Goal: Task Accomplishment & Management: Use online tool/utility

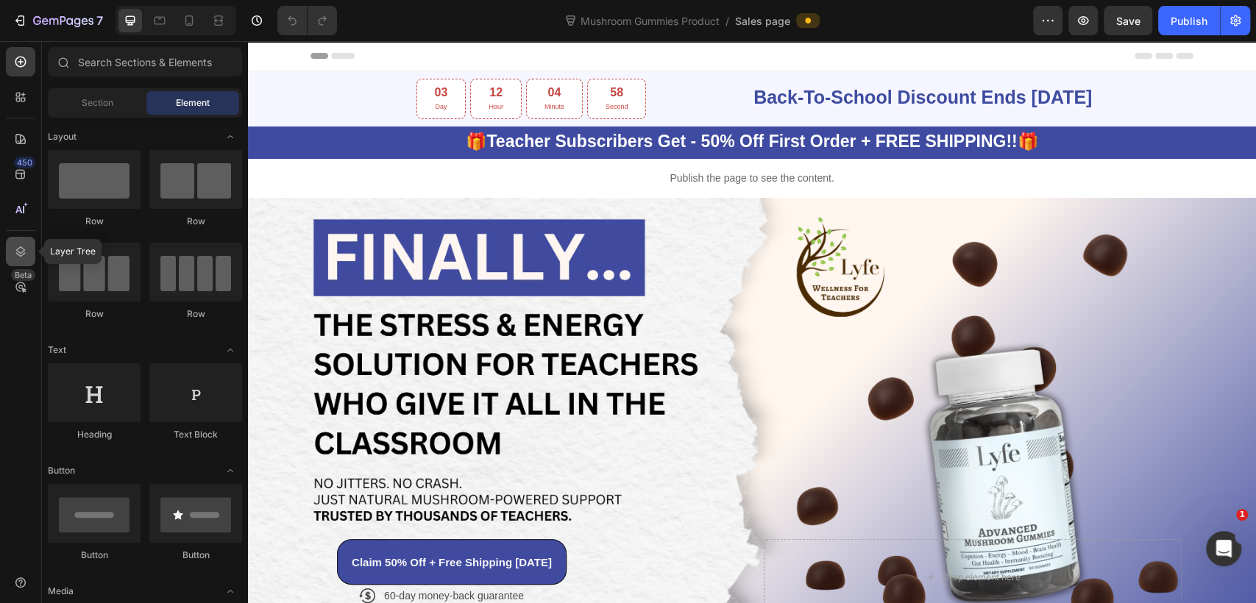
click at [8, 247] on div at bounding box center [20, 251] width 29 height 29
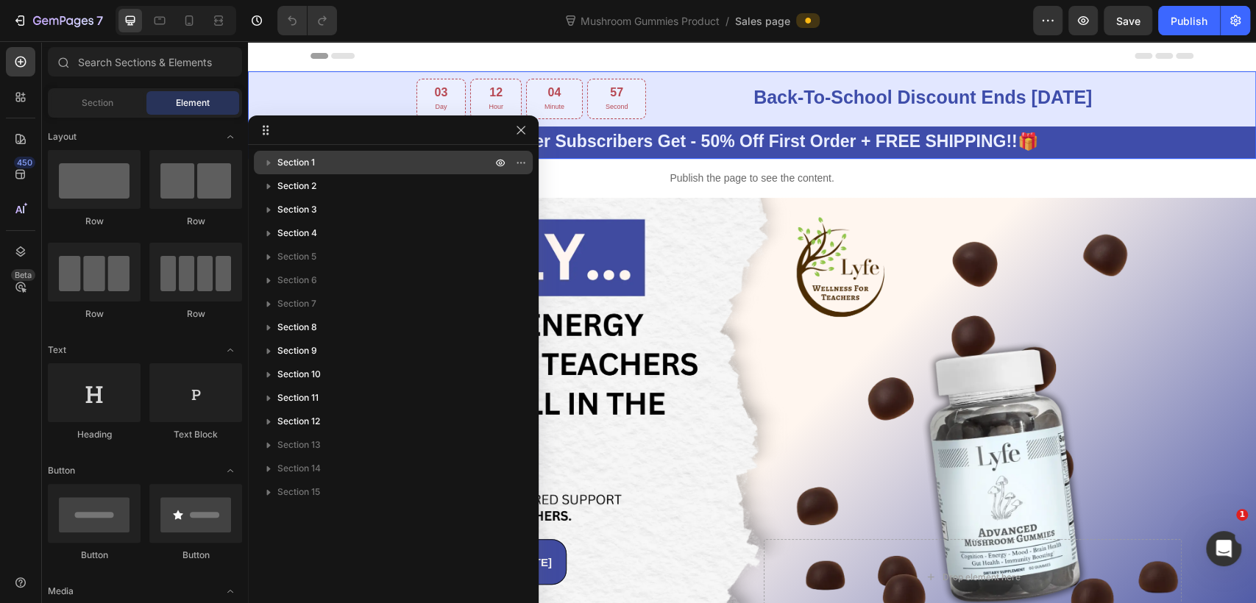
click at [316, 160] on p "Section 1" at bounding box center [385, 162] width 217 height 15
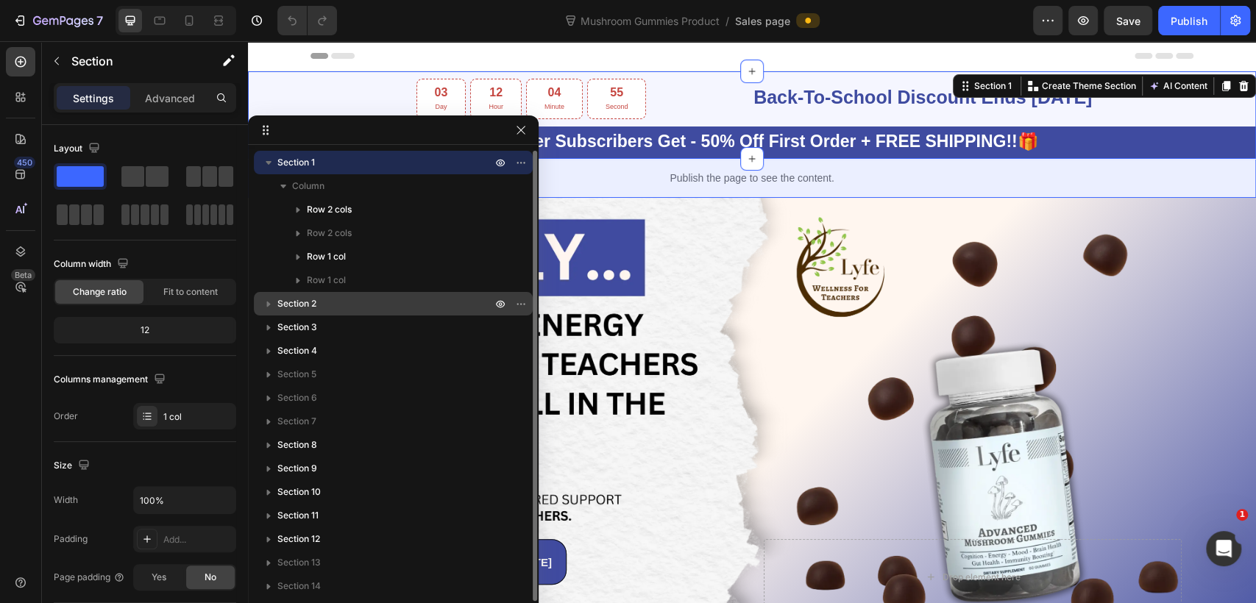
click at [316, 302] on span "Section 2" at bounding box center [296, 303] width 39 height 15
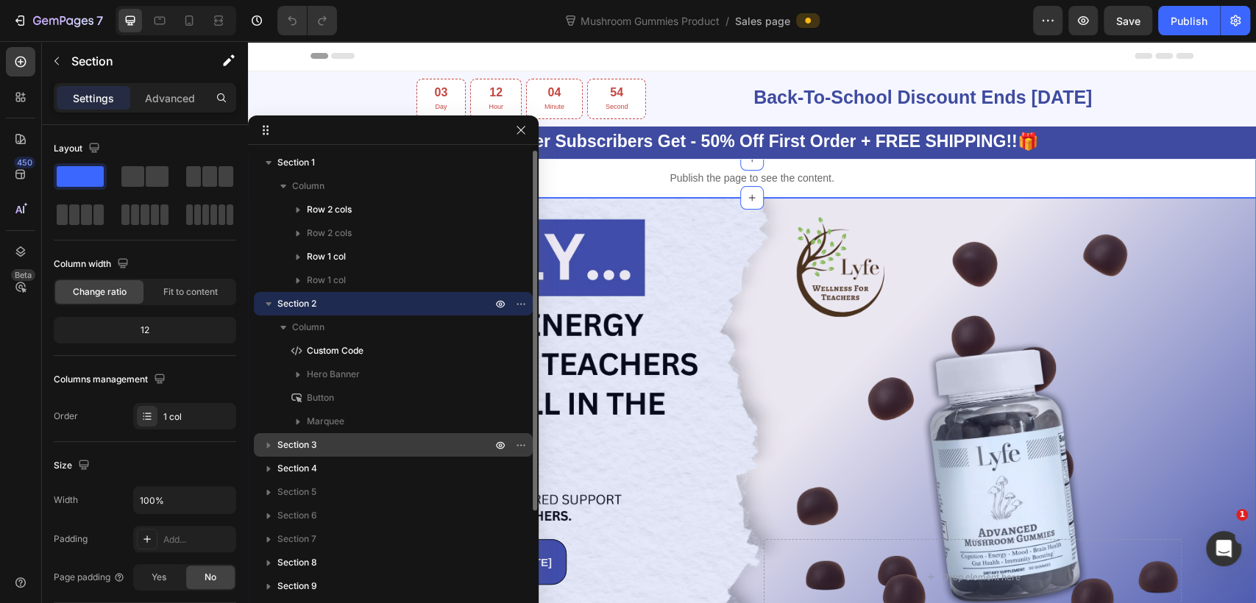
click at [302, 440] on span "Section 3" at bounding box center [297, 445] width 40 height 15
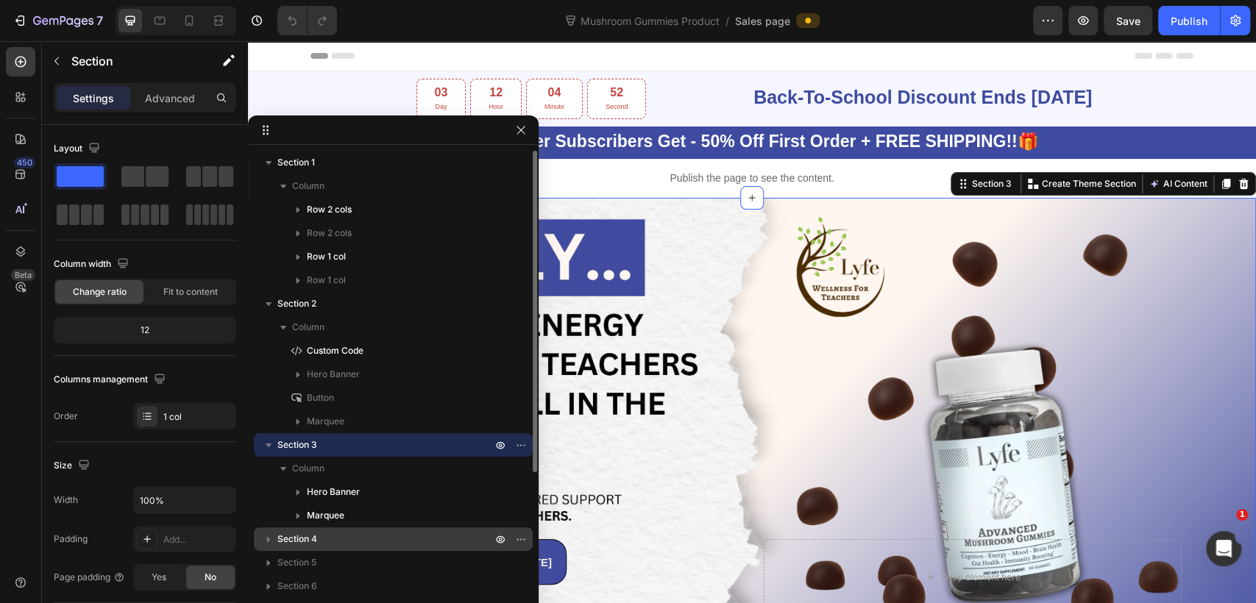
click at [330, 530] on div "Section 4" at bounding box center [393, 539] width 267 height 24
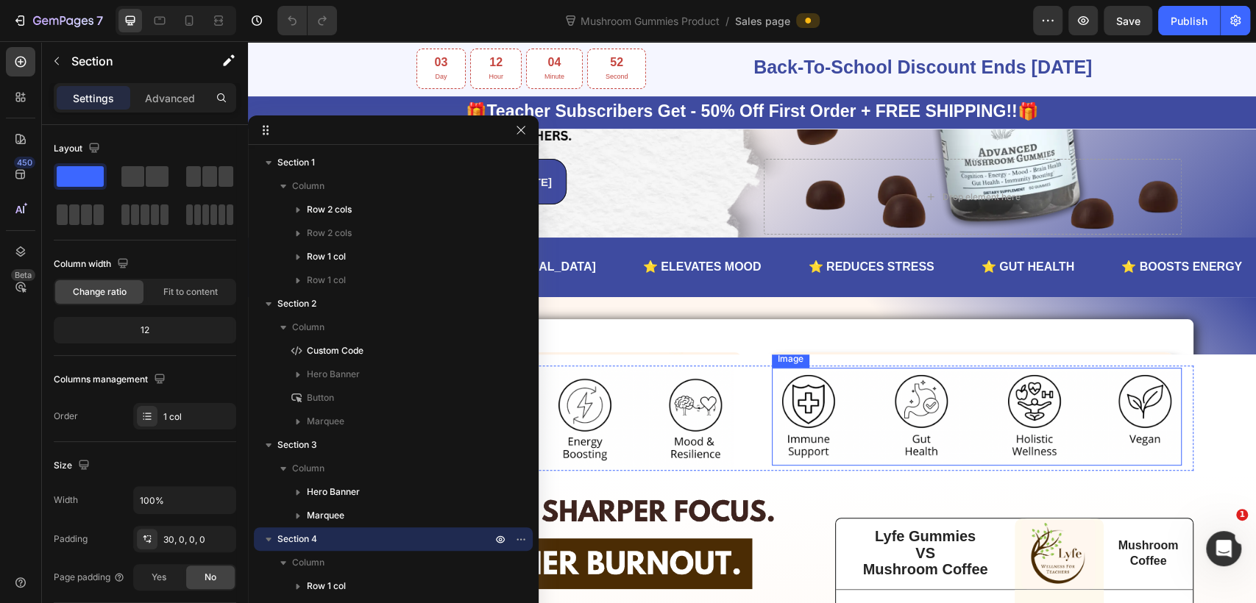
scroll to position [578, 0]
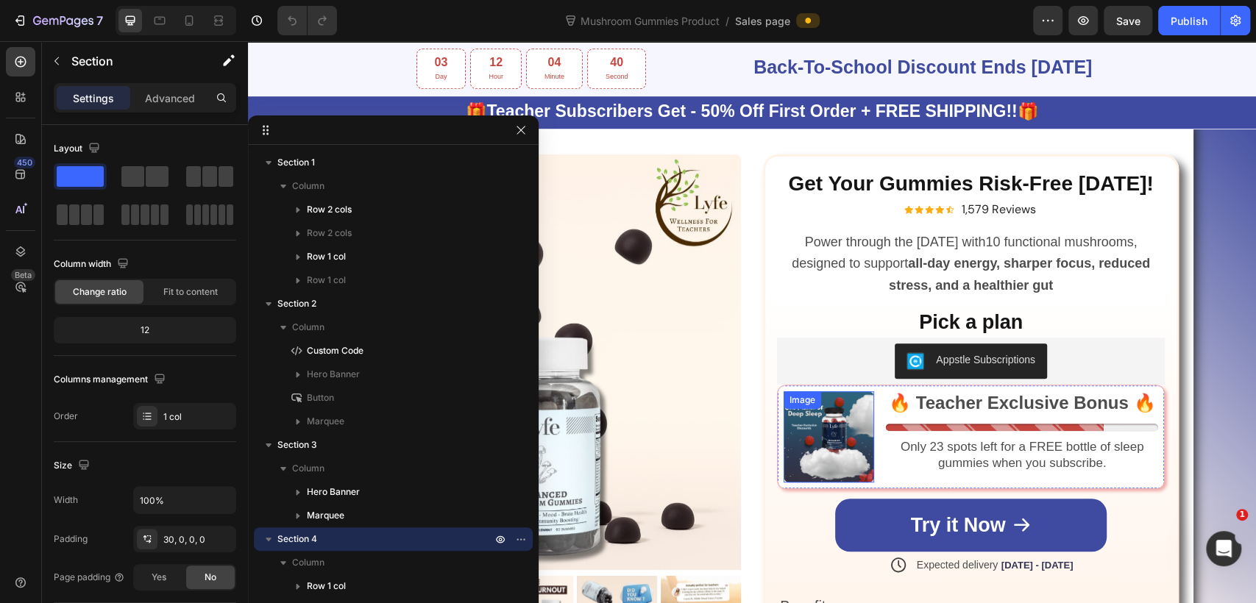
click at [839, 463] on img at bounding box center [828, 436] width 90 height 90
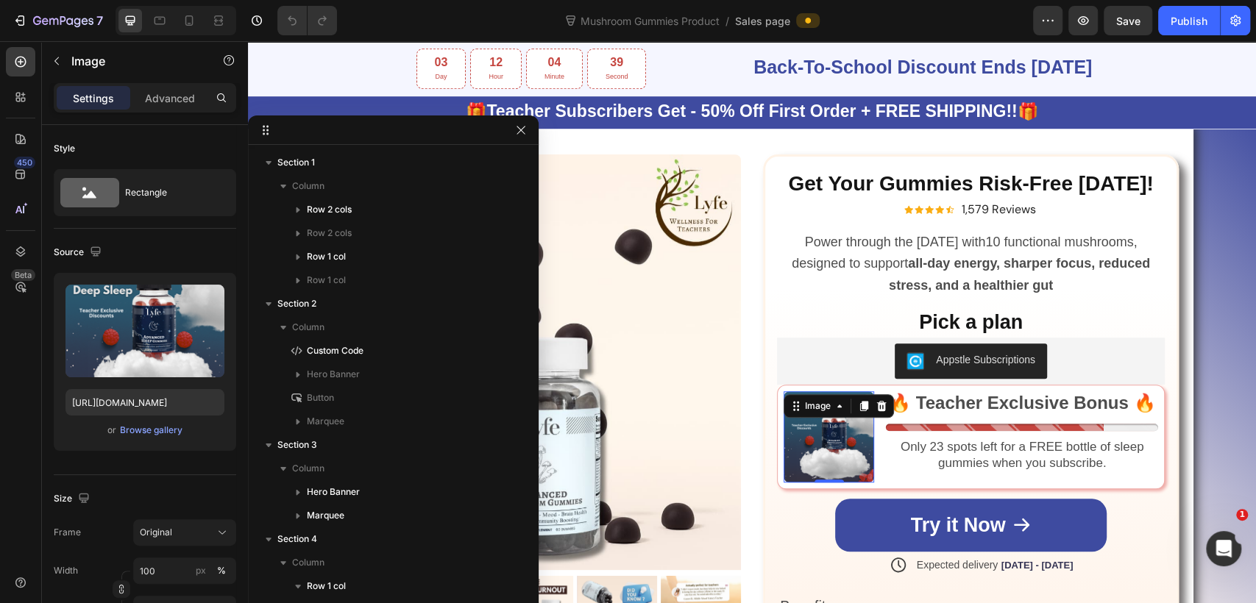
scroll to position [747, 0]
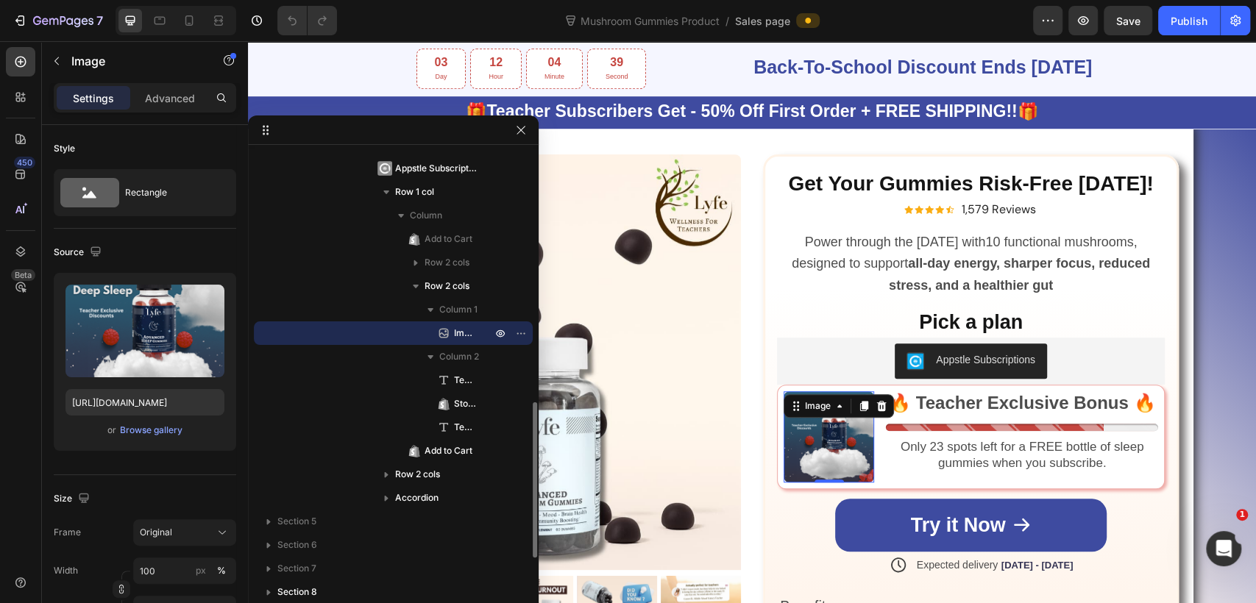
click at [858, 391] on img at bounding box center [828, 436] width 90 height 90
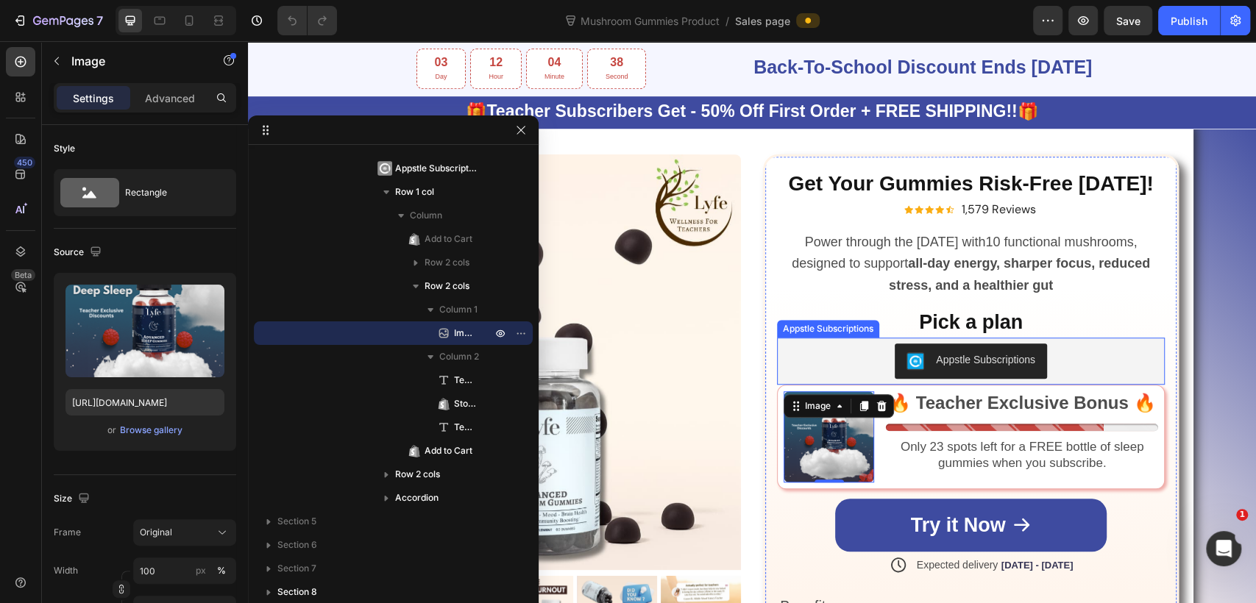
click at [809, 376] on div "Appstle Subscriptions" at bounding box center [971, 361] width 388 height 47
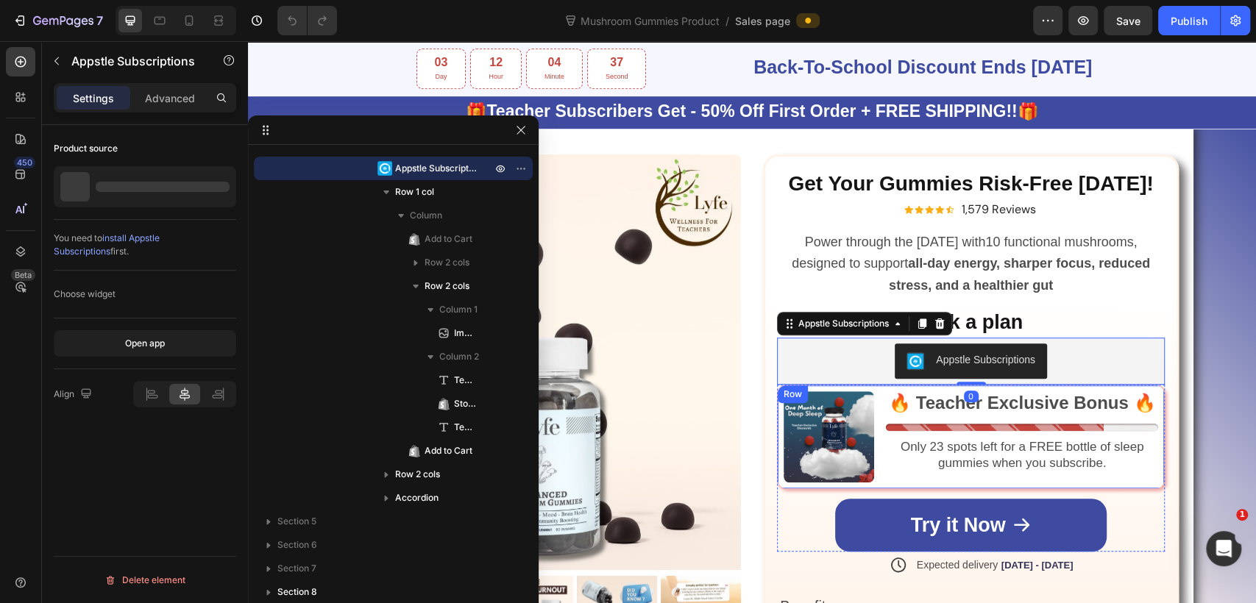
click at [809, 385] on div "Image 🔥 Teacher Exclusive Bonus 🔥 Text Block Stock Counter Only 23 spots left f…" at bounding box center [971, 437] width 388 height 104
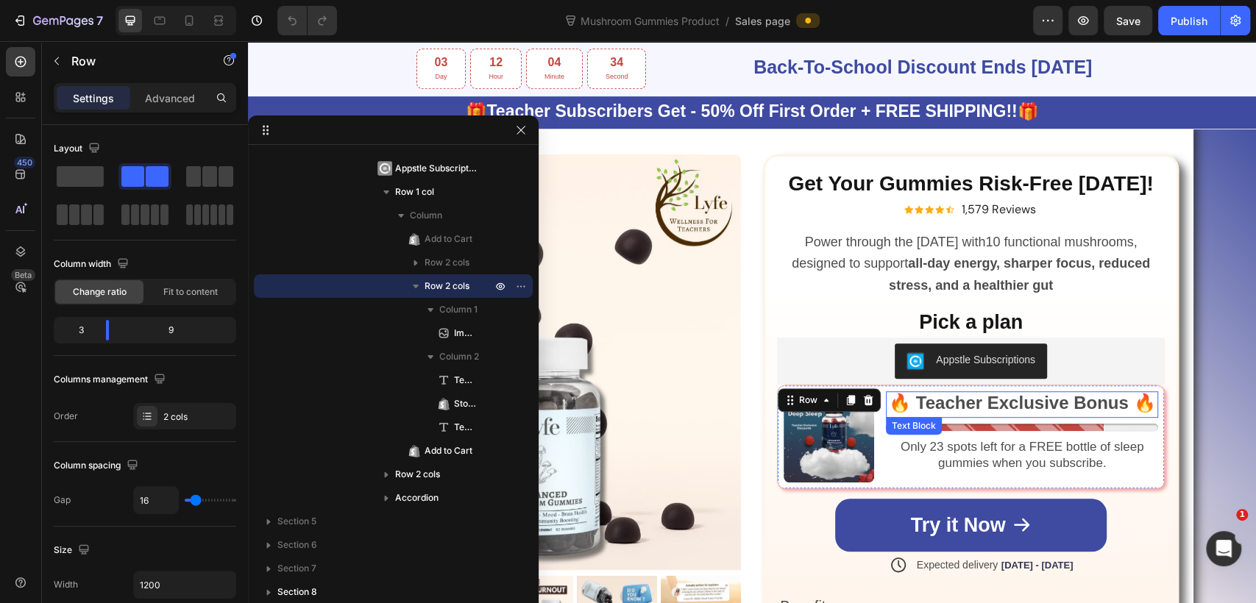
click at [899, 391] on div "🔥 Teacher Exclusive Bonus 🔥" at bounding box center [1022, 404] width 272 height 26
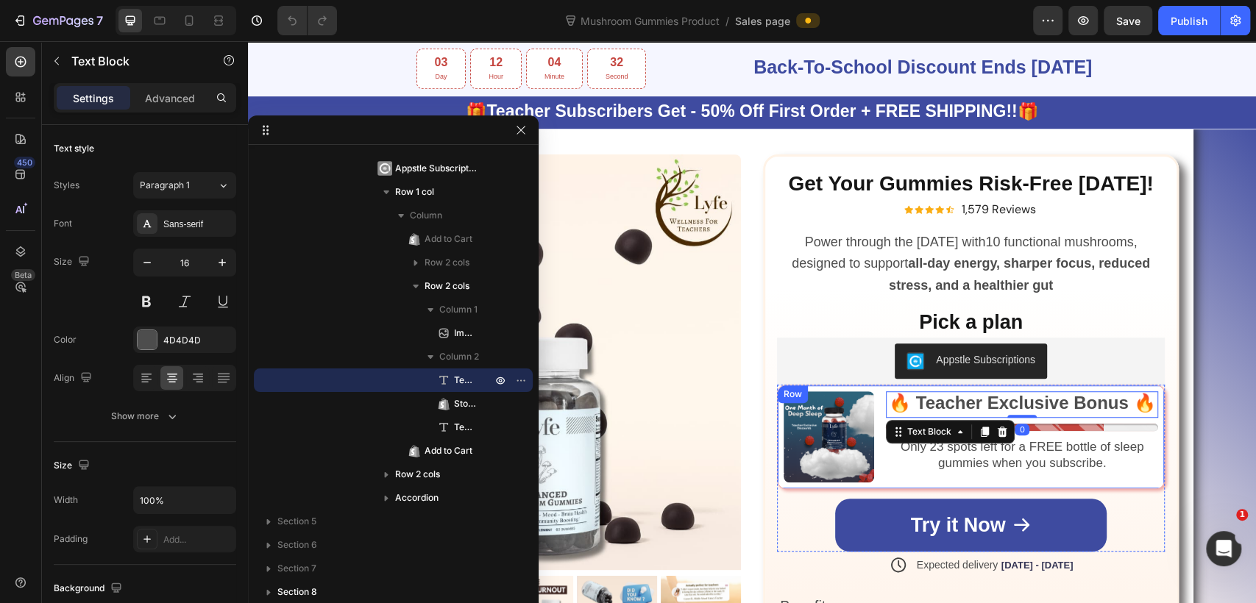
click at [1139, 472] on div "🔥 Teacher Exclusive Bonus 🔥 Text Block 0 Stock Counter Only 23 spots left for a…" at bounding box center [1022, 436] width 272 height 90
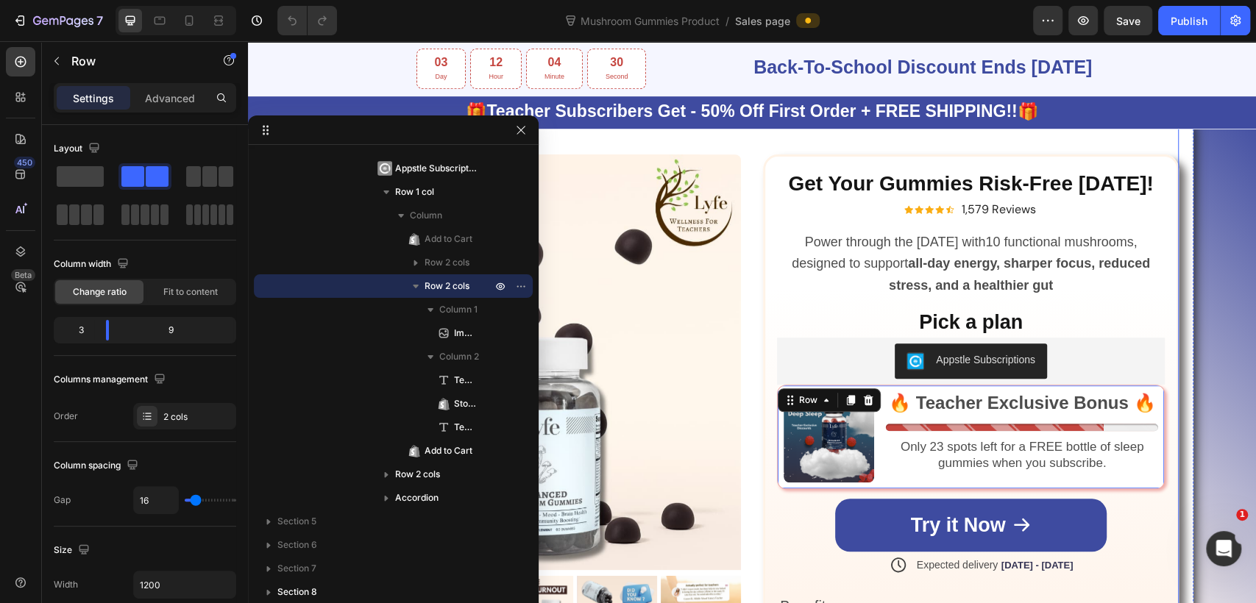
click at [753, 158] on div "Product Images Icon Icon Icon Icon Icon Icon List " It feels like i'm teaching …" at bounding box center [751, 489] width 853 height 737
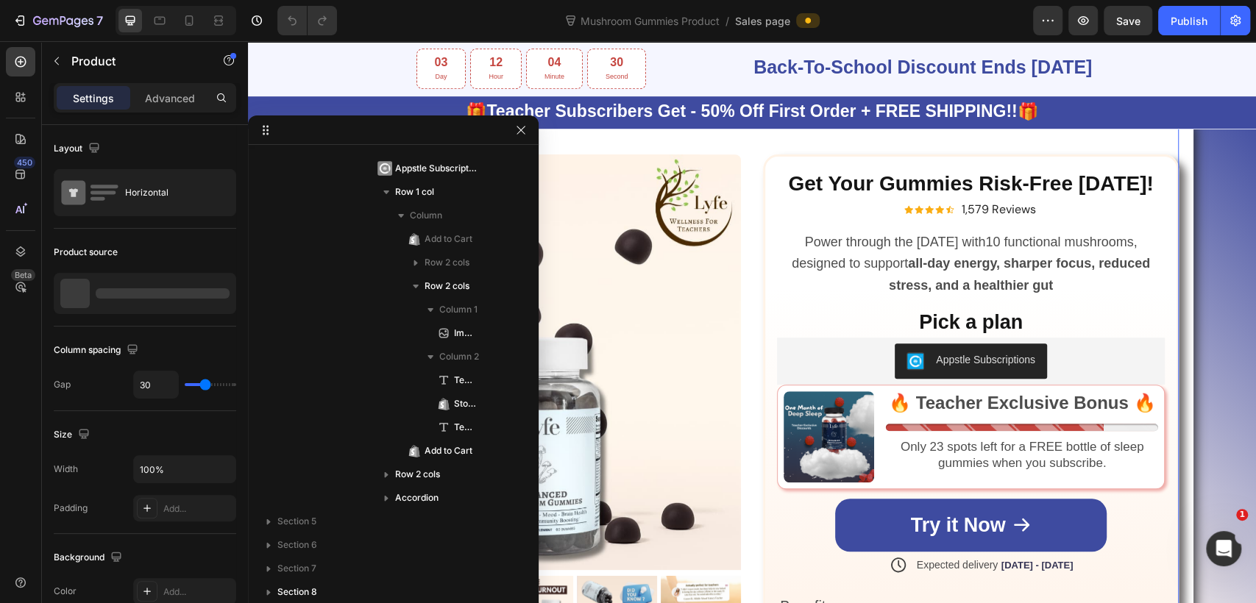
scroll to position [300, 0]
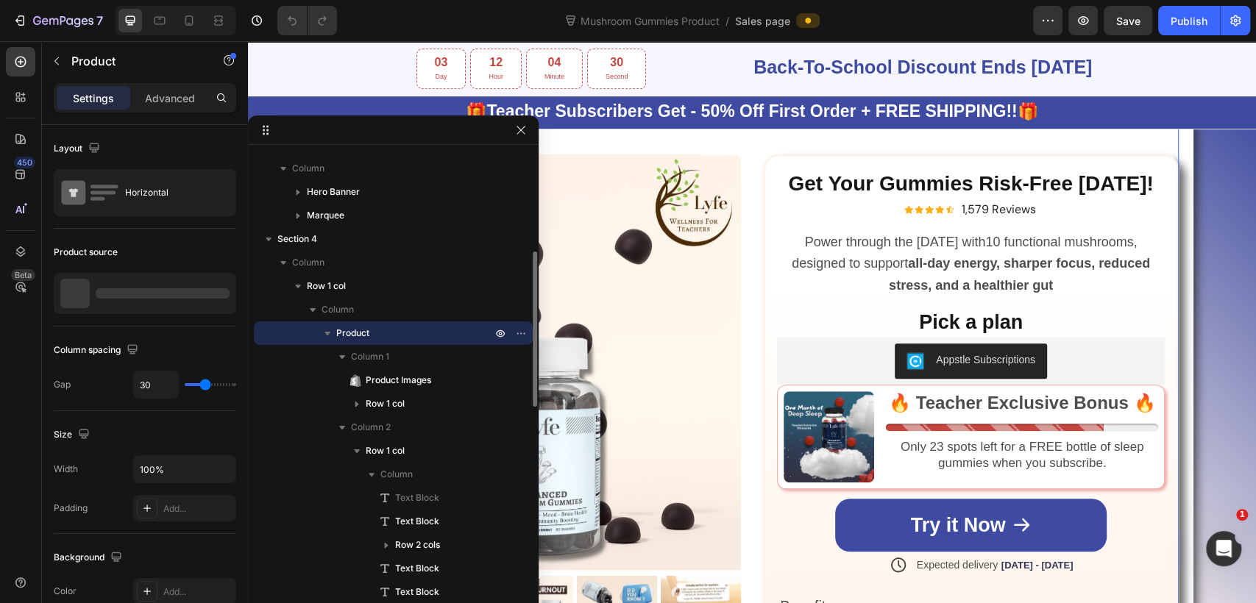
click at [771, 154] on div "Row" at bounding box center [781, 147] width 24 height 13
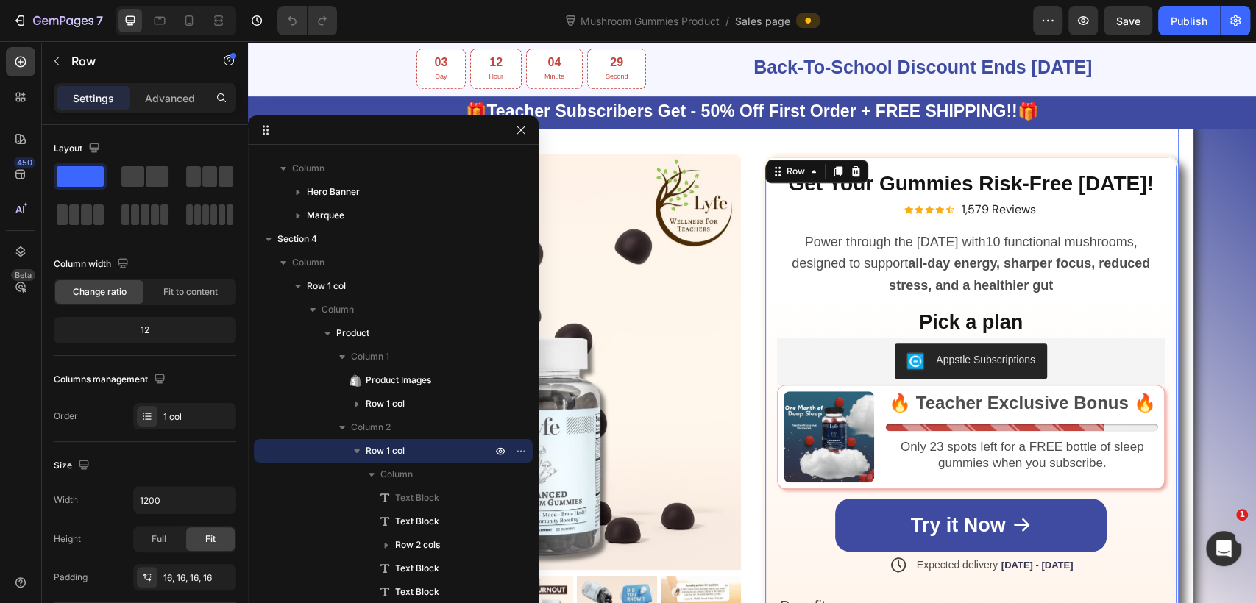
click at [788, 132] on div "Get Your Gummies Risk-Free Today! Text Block Get Your Gummies Risk-Free Today! …" at bounding box center [971, 489] width 416 height 737
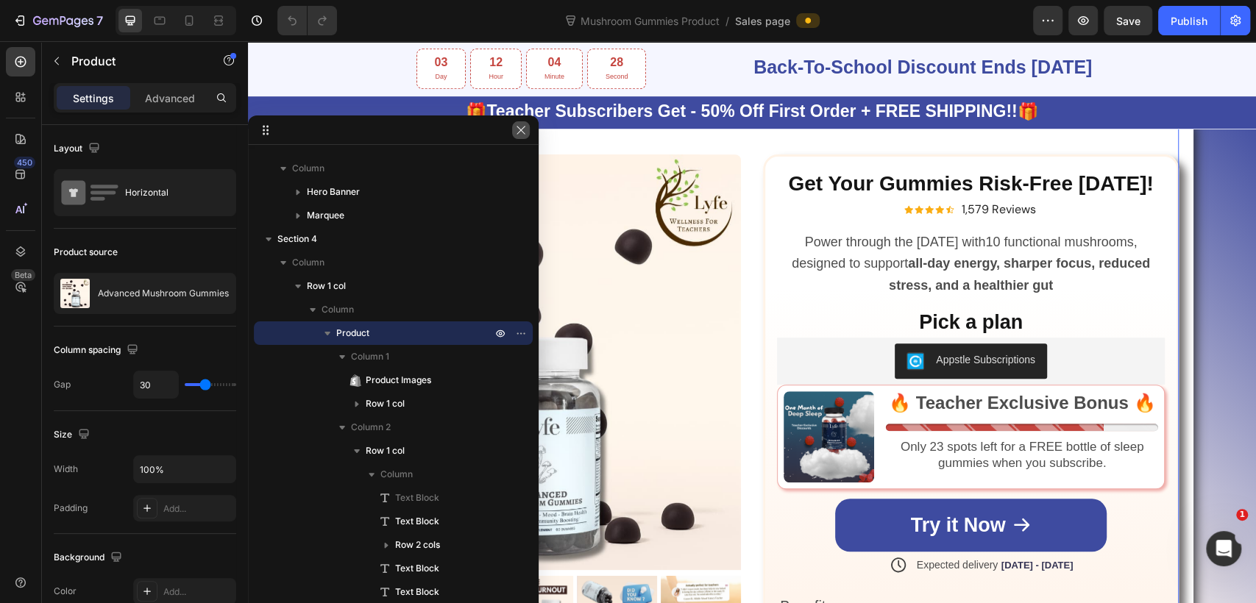
click at [513, 129] on button "button" at bounding box center [521, 130] width 18 height 18
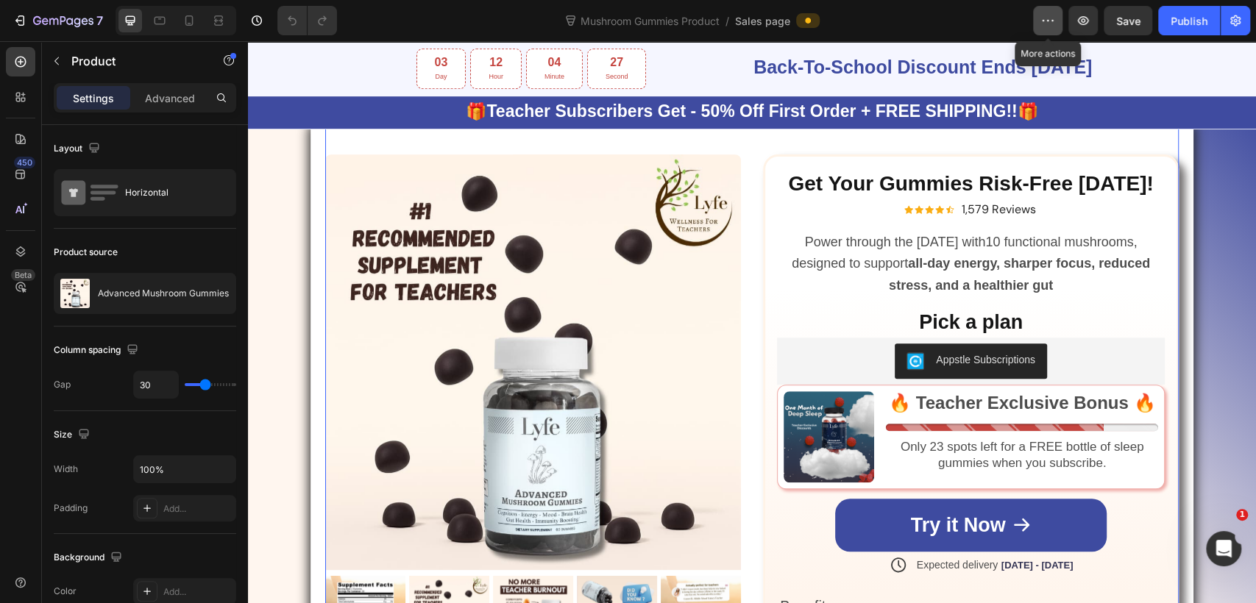
click at [1046, 13] on button "button" at bounding box center [1047, 20] width 29 height 29
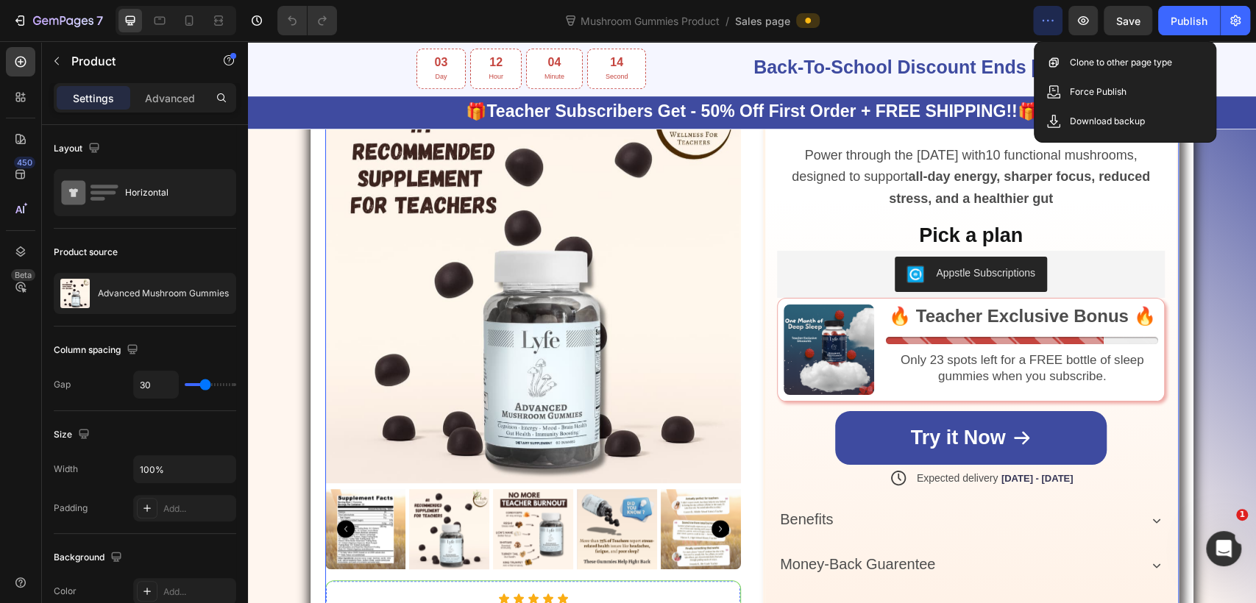
scroll to position [987, 0]
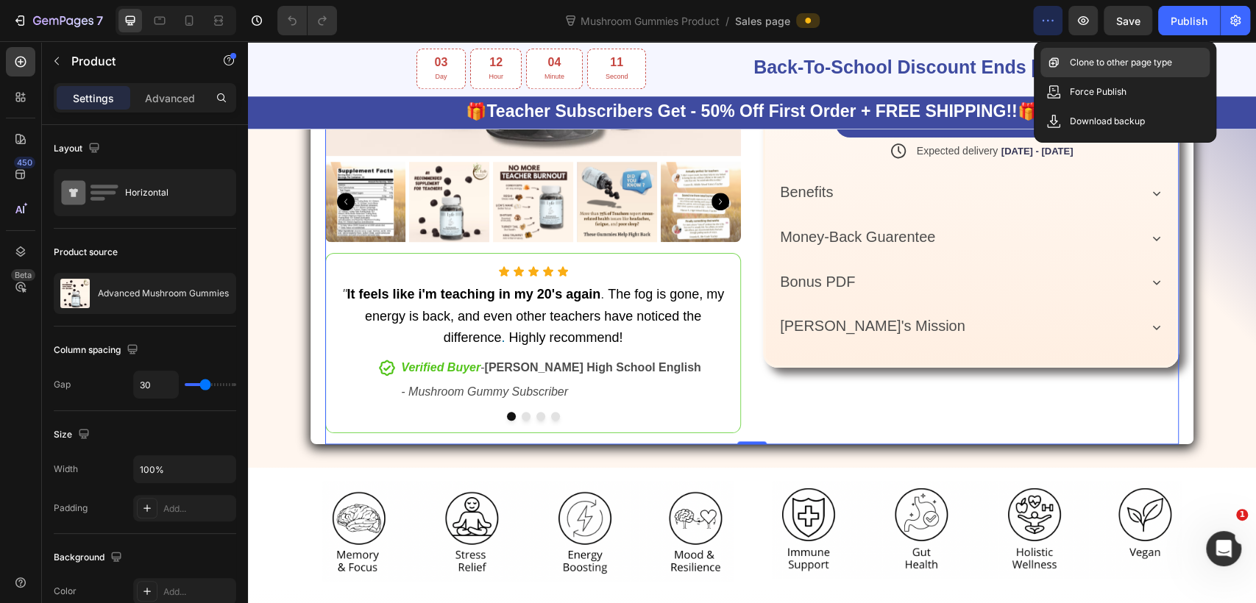
click at [1095, 63] on p "Clone to other page type" at bounding box center [1121, 62] width 102 height 15
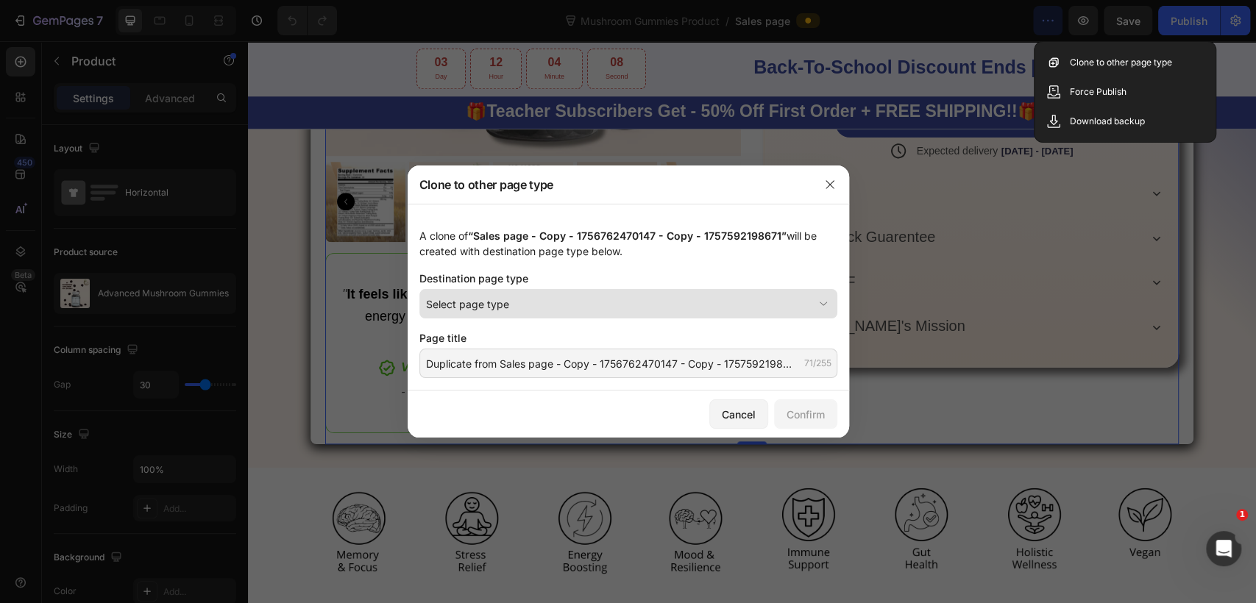
click at [515, 305] on div "Select page type" at bounding box center [619, 303] width 387 height 15
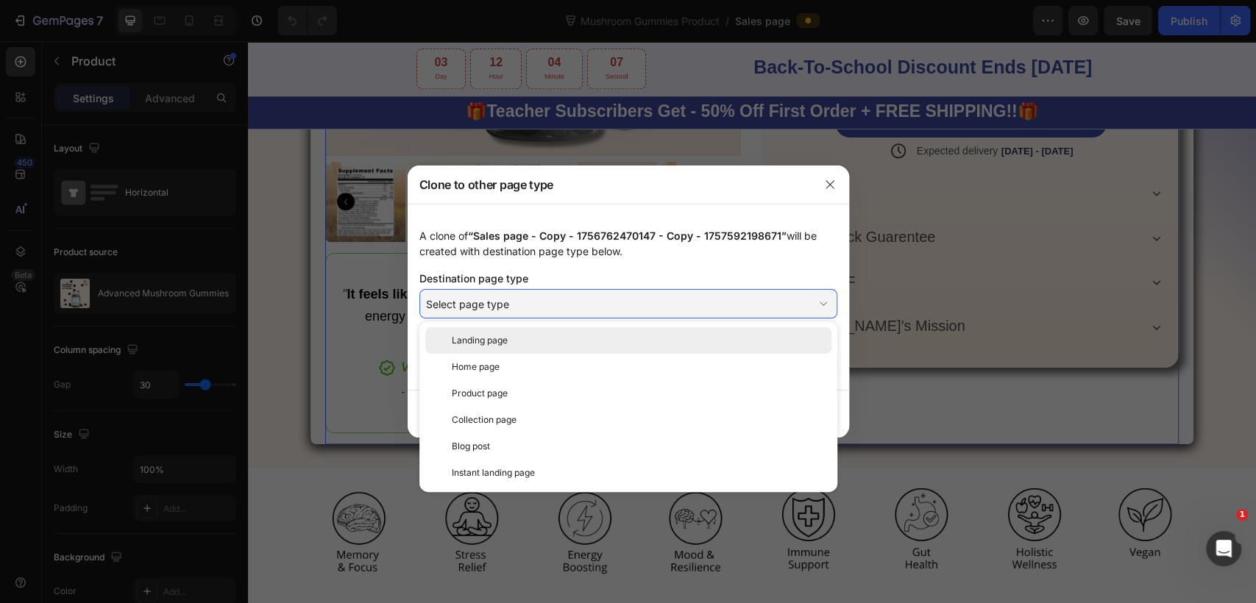
click at [505, 339] on span "Landing page" at bounding box center [480, 340] width 56 height 13
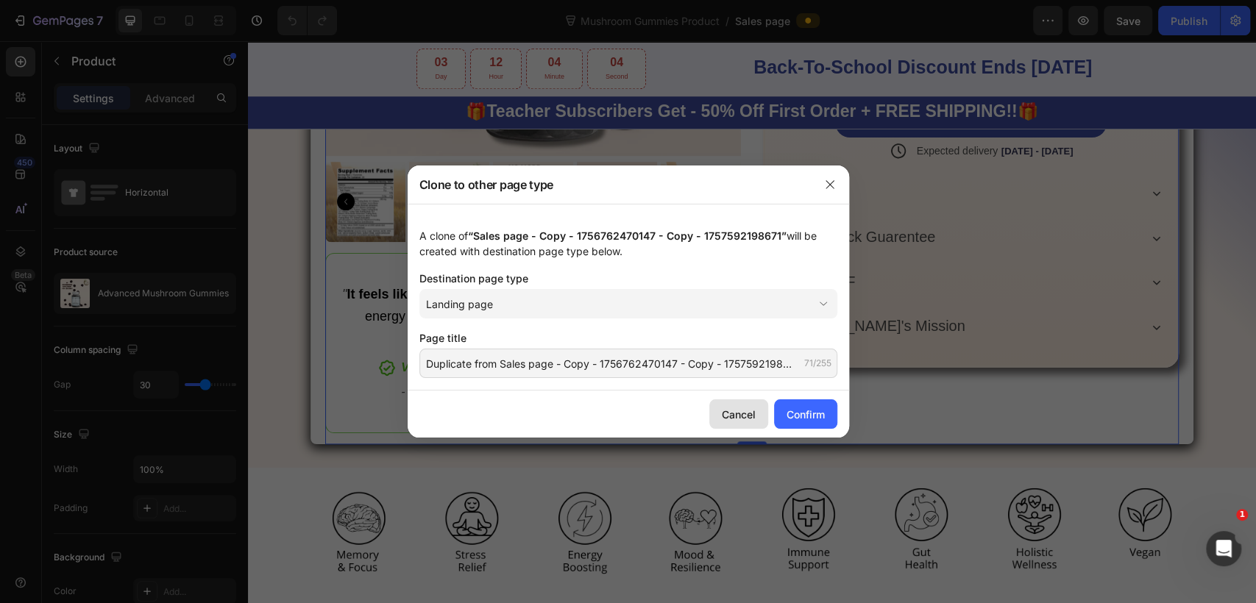
click at [745, 419] on div "Cancel" at bounding box center [739, 414] width 34 height 15
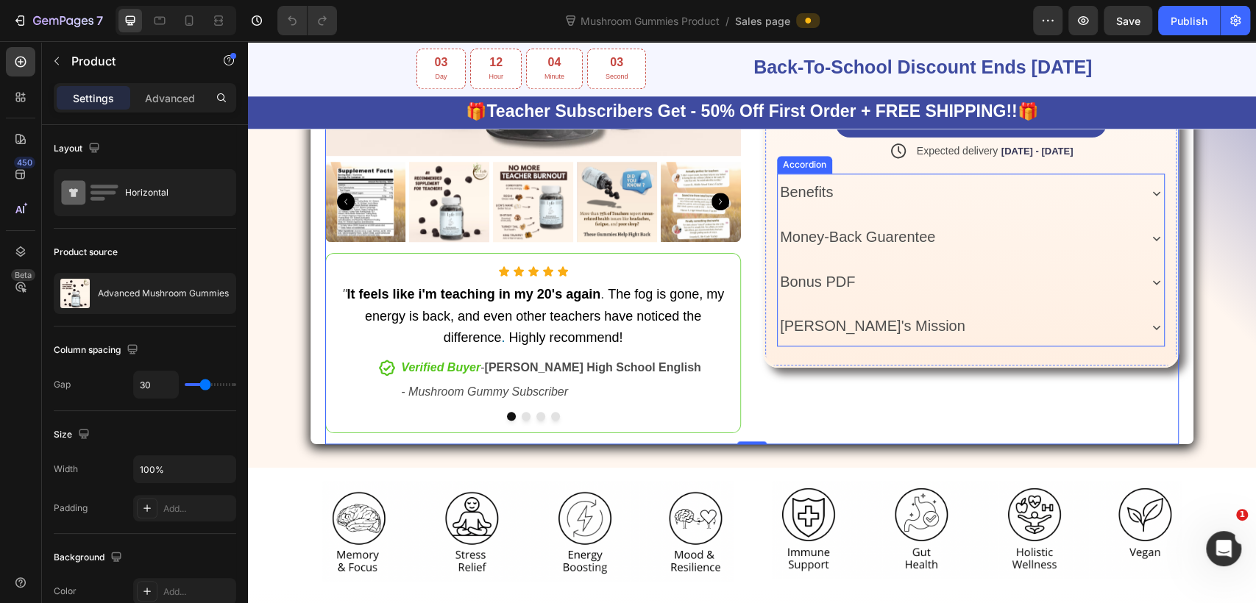
scroll to position [578, 0]
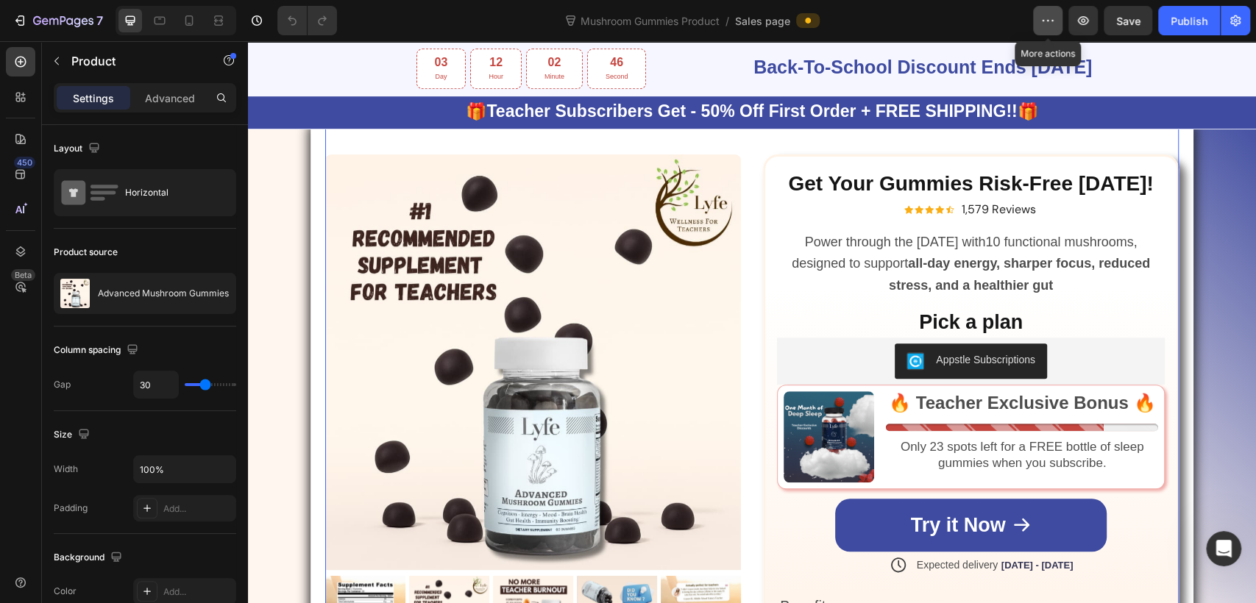
click at [1045, 26] on icon "button" at bounding box center [1047, 20] width 15 height 15
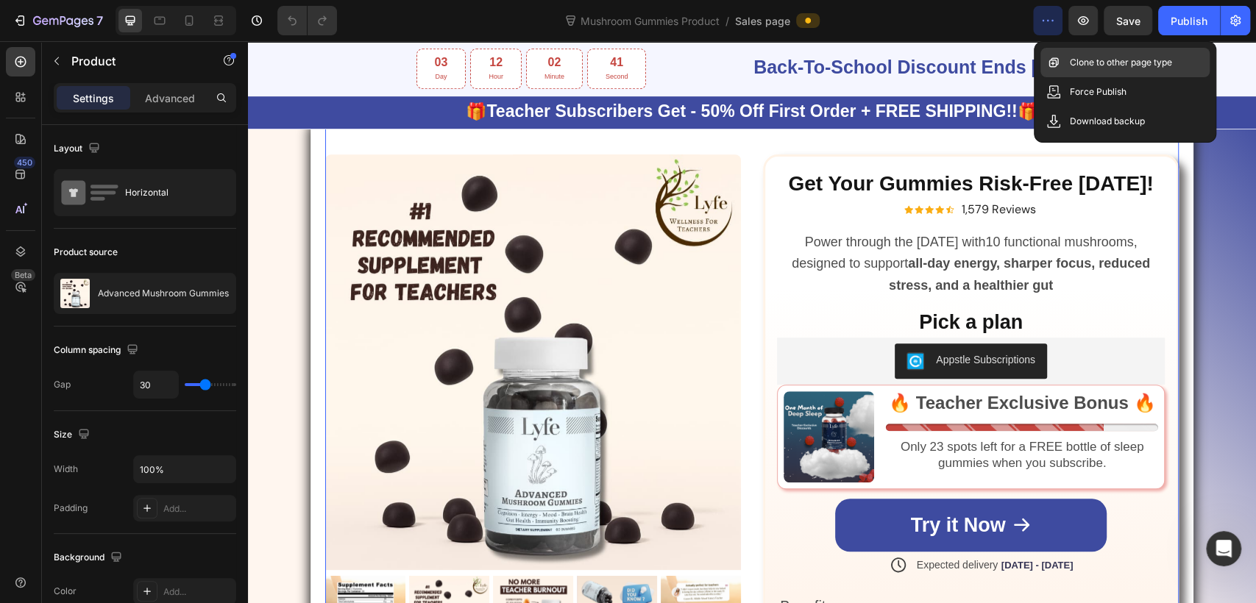
click at [1087, 66] on p "Clone to other page type" at bounding box center [1121, 62] width 102 height 15
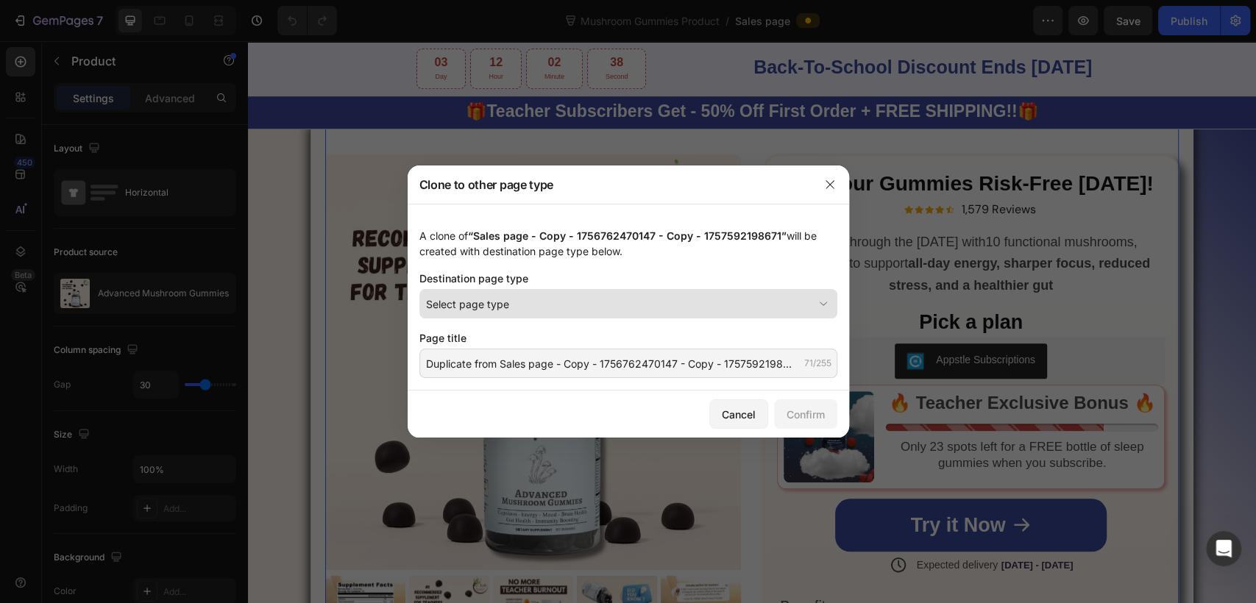
click at [530, 297] on div "Select page type" at bounding box center [619, 303] width 387 height 15
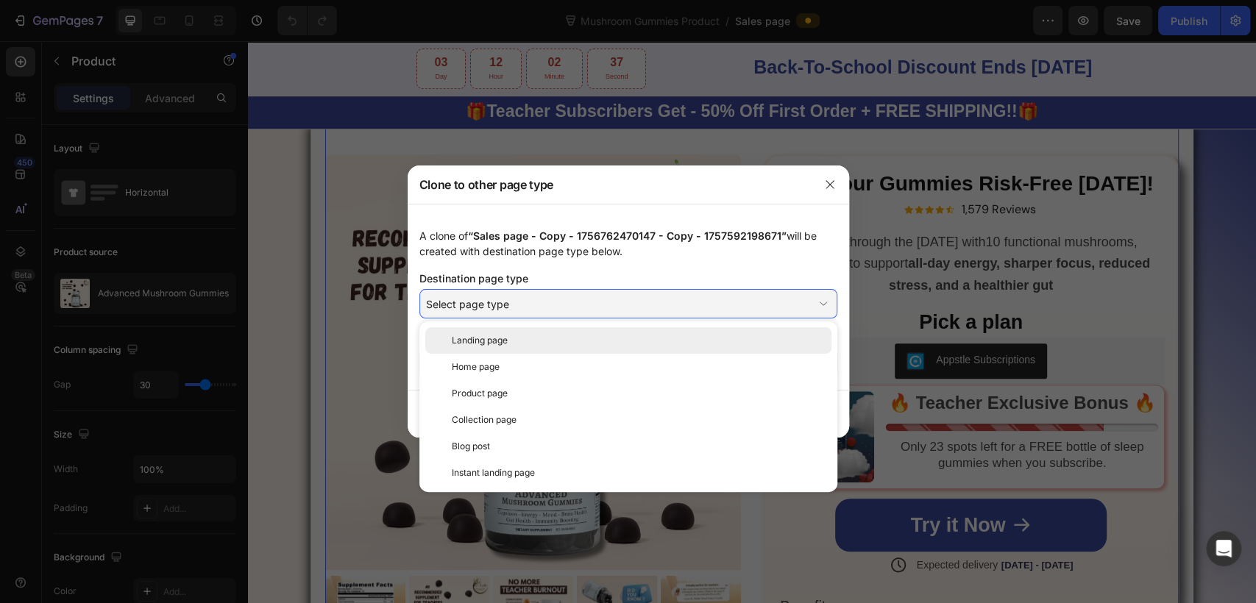
click at [513, 346] on div "Landing page" at bounding box center [639, 340] width 374 height 13
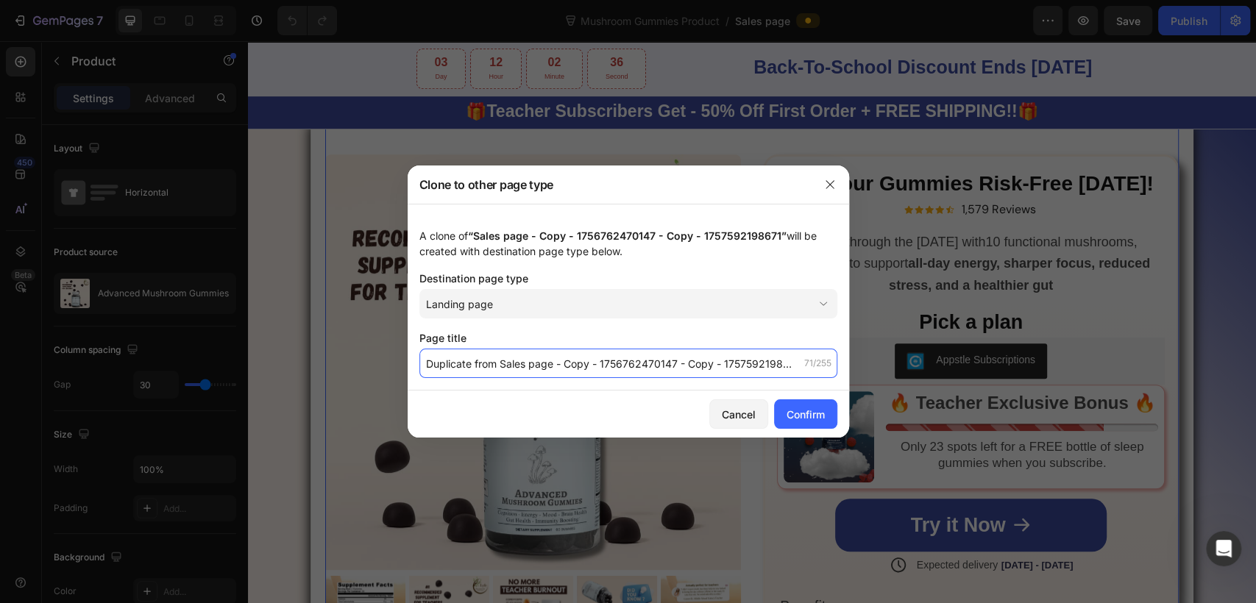
click at [506, 363] on input "Duplicate from Sales page - Copy - 1756762470147 - Copy - 1757592198671" at bounding box center [628, 363] width 418 height 29
drag, startPoint x: 498, startPoint y: 364, endPoint x: 414, endPoint y: 372, distance: 84.3
click at [414, 372] on div "A clone of “Sales page - Copy - 1756762470147 - Copy - 1757592198671” will be c…" at bounding box center [628, 297] width 441 height 187
click at [427, 367] on input "Sales page - Copy - 1756762470147 - Copy - 1757592198671" at bounding box center [628, 363] width 418 height 29
type input "[Annie GPs] - Sales page - Copy - 1756762470147 - Copy - 1757592198671"
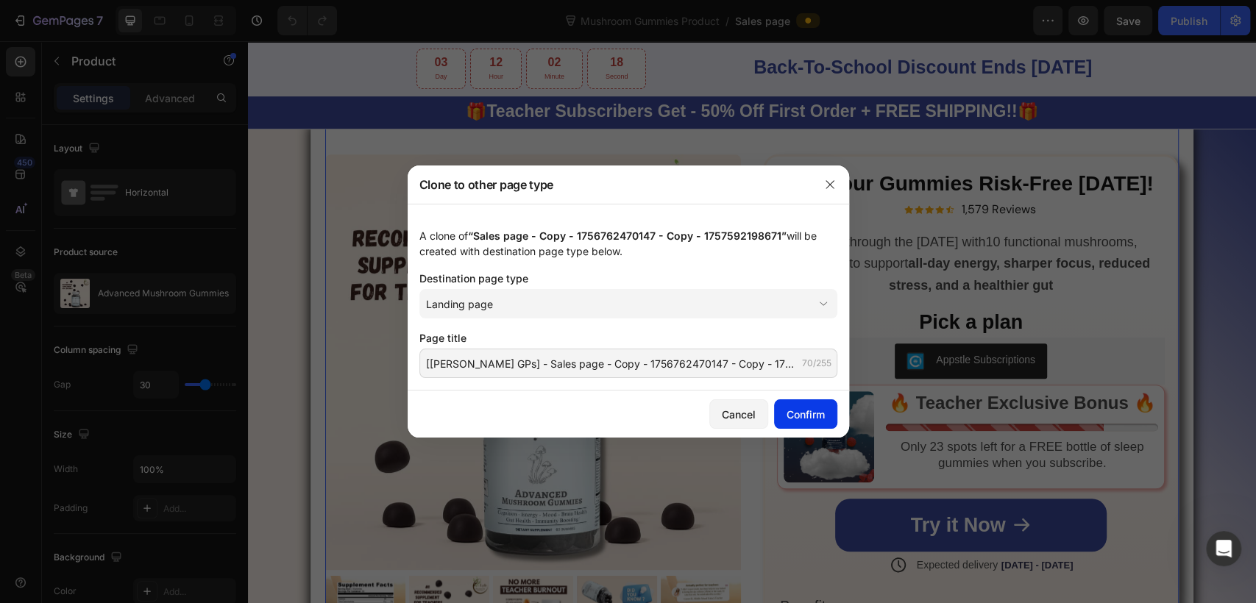
click at [786, 413] on div "Confirm" at bounding box center [805, 414] width 38 height 15
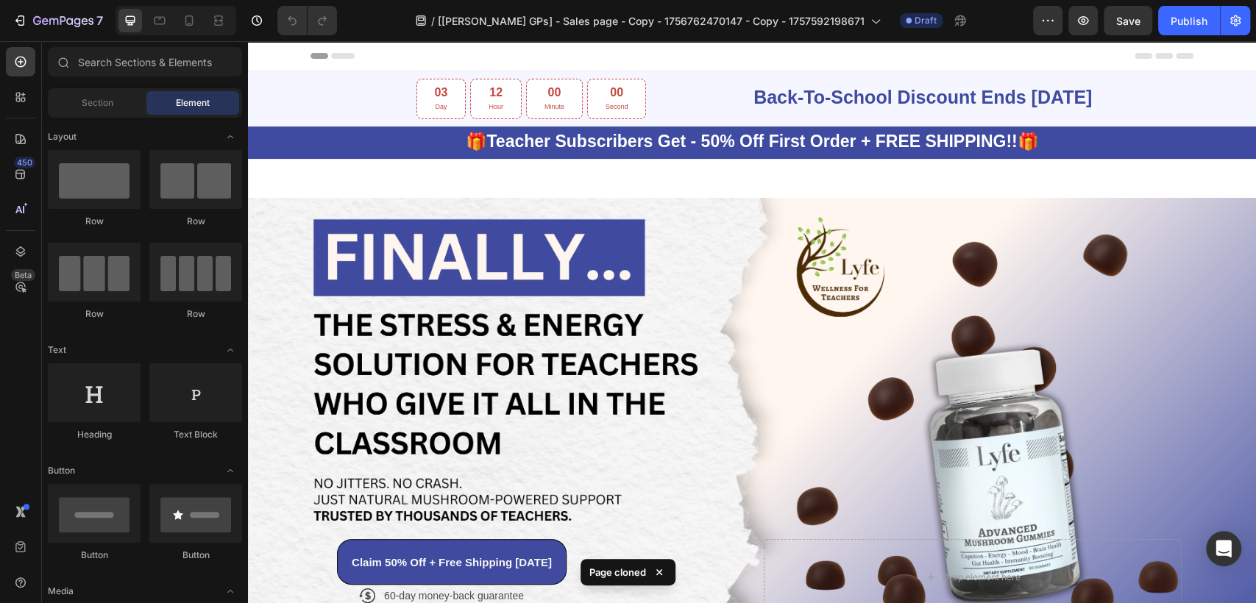
scroll to position [494, 0]
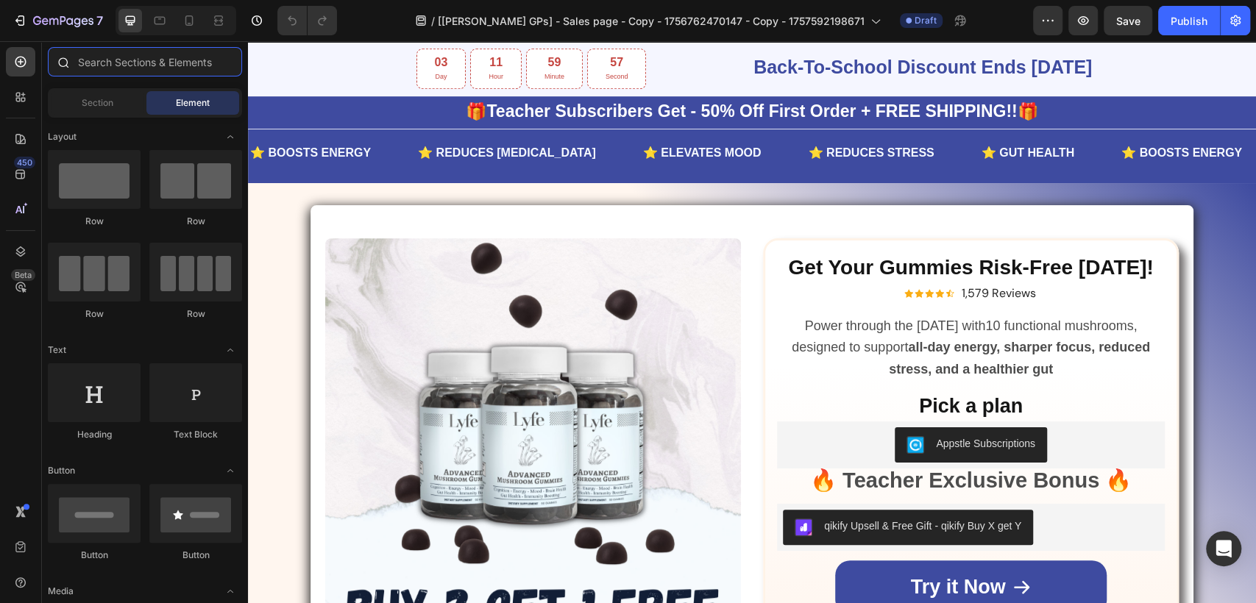
click at [110, 62] on input "text" at bounding box center [145, 61] width 194 height 29
click at [27, 91] on icon at bounding box center [20, 97] width 15 height 15
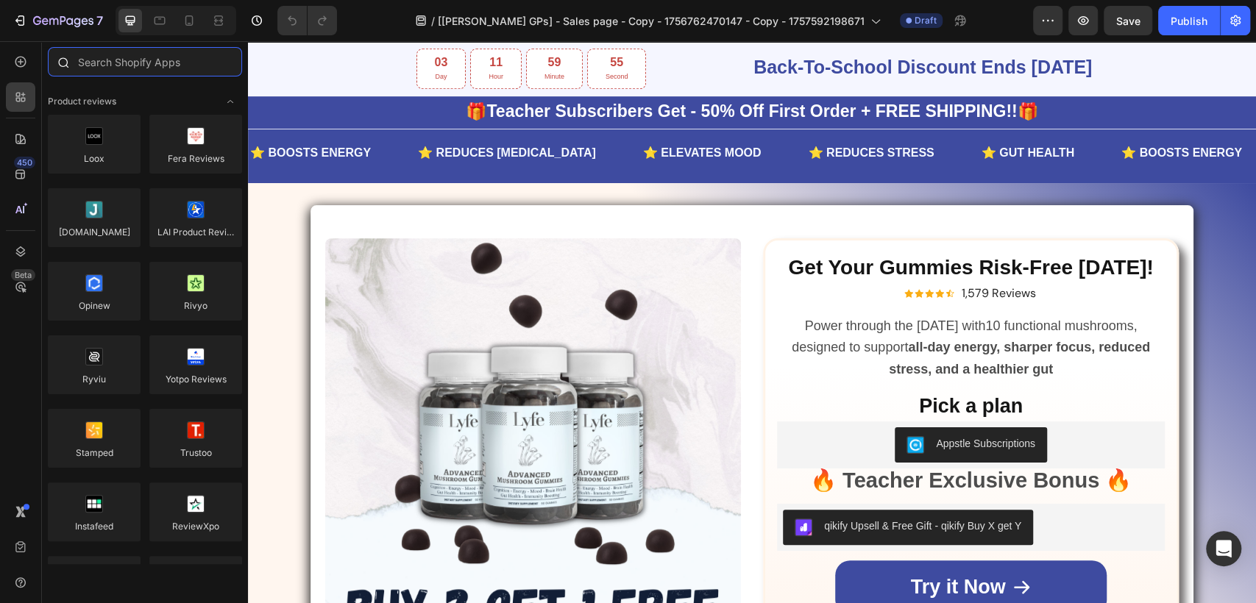
click at [106, 58] on input "text" at bounding box center [145, 61] width 194 height 29
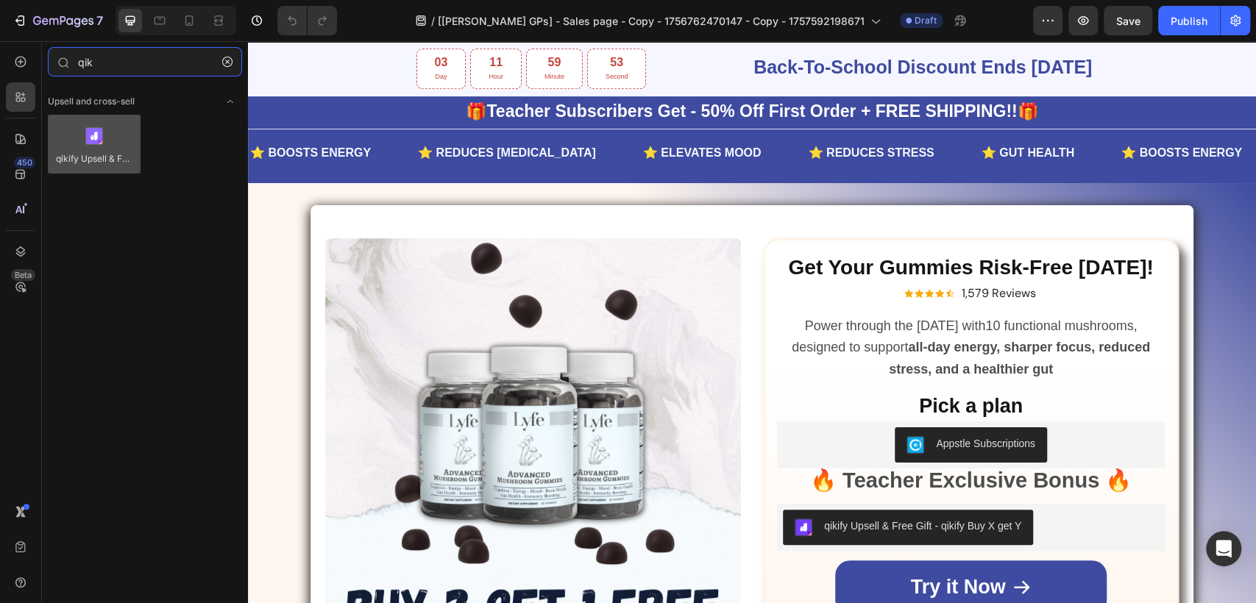
type input "qik"
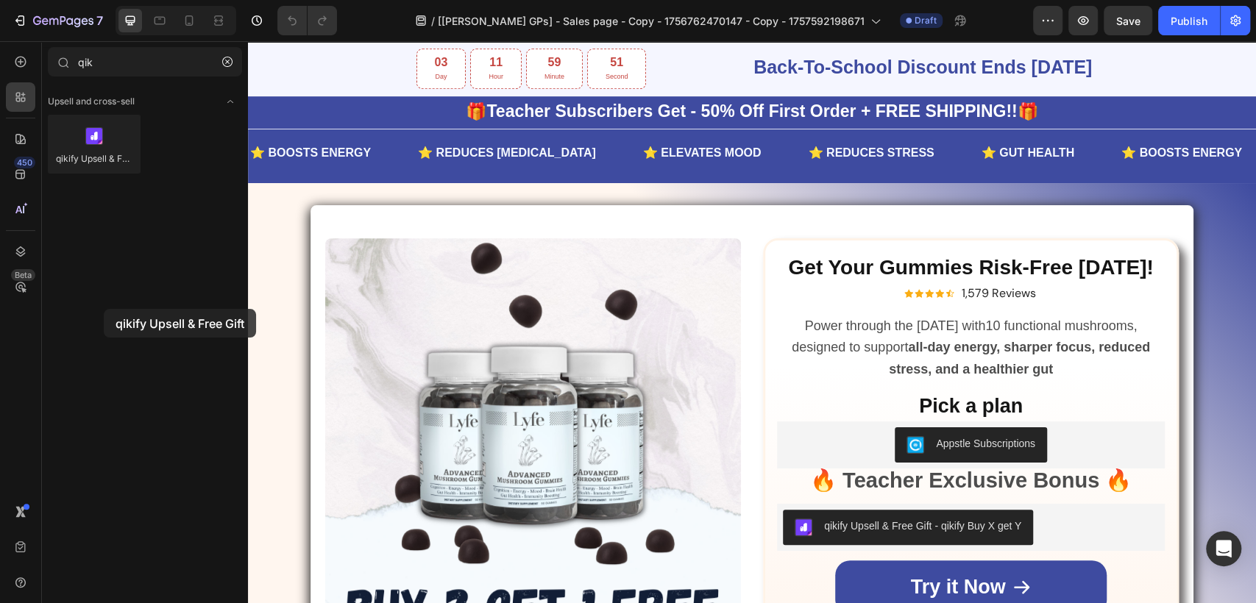
drag, startPoint x: 112, startPoint y: 152, endPoint x: 104, endPoint y: 309, distance: 157.6
click at [104, 309] on div "Upsell and cross-sell qikify Upsell & Free Gift" at bounding box center [145, 323] width 206 height 482
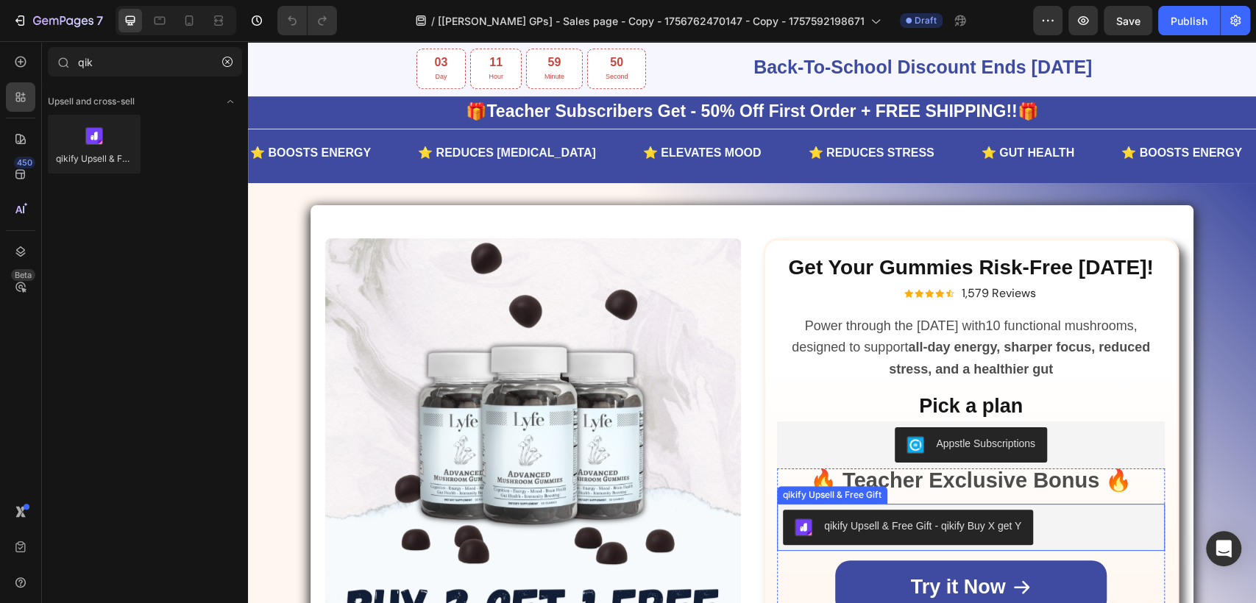
click at [1092, 523] on div "qikify Upsell & Free Gift - qikify Buy X get Y" at bounding box center [971, 527] width 376 height 35
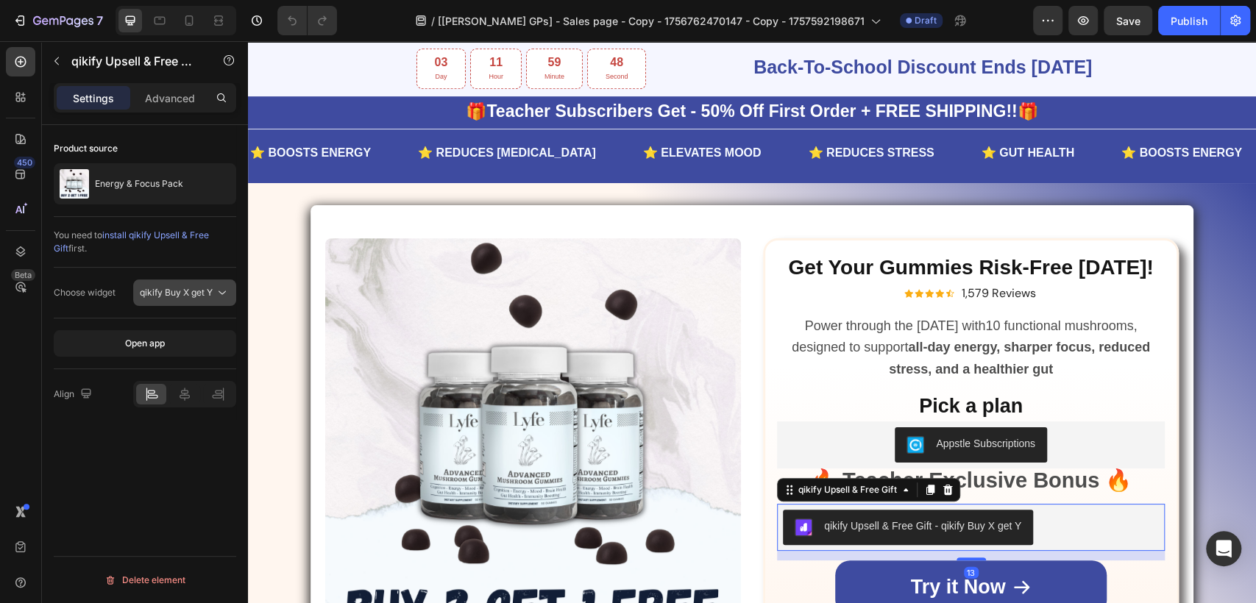
click at [189, 294] on span "qikify Buy X get Y" at bounding box center [176, 292] width 73 height 11
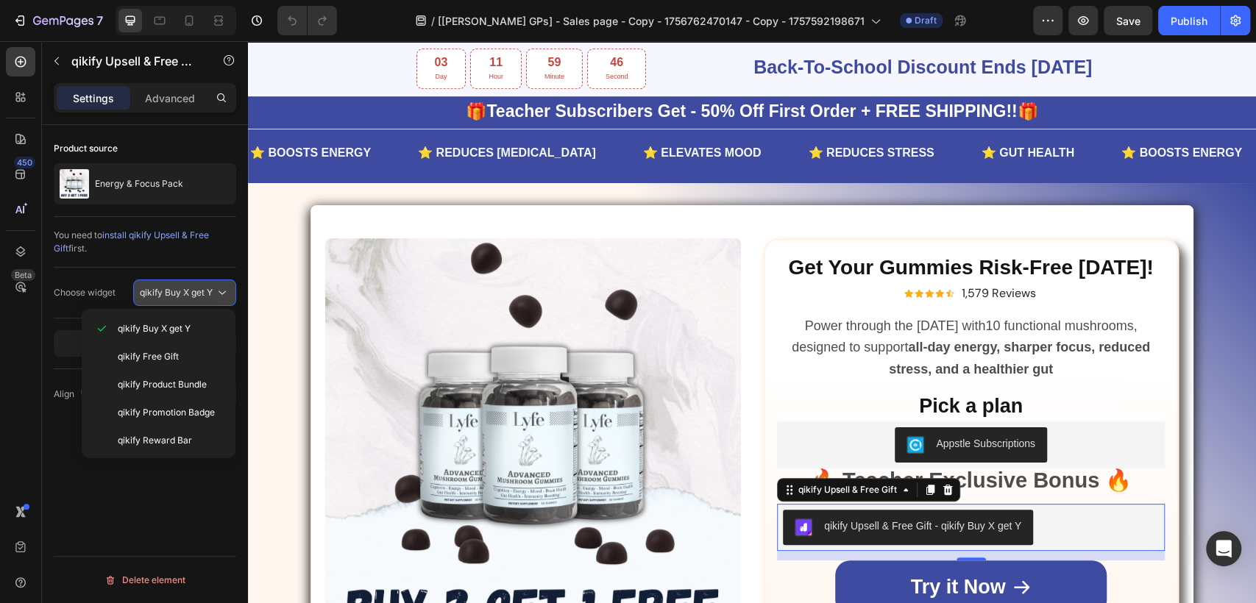
click at [189, 294] on span "qikify Buy X get Y" at bounding box center [176, 292] width 73 height 11
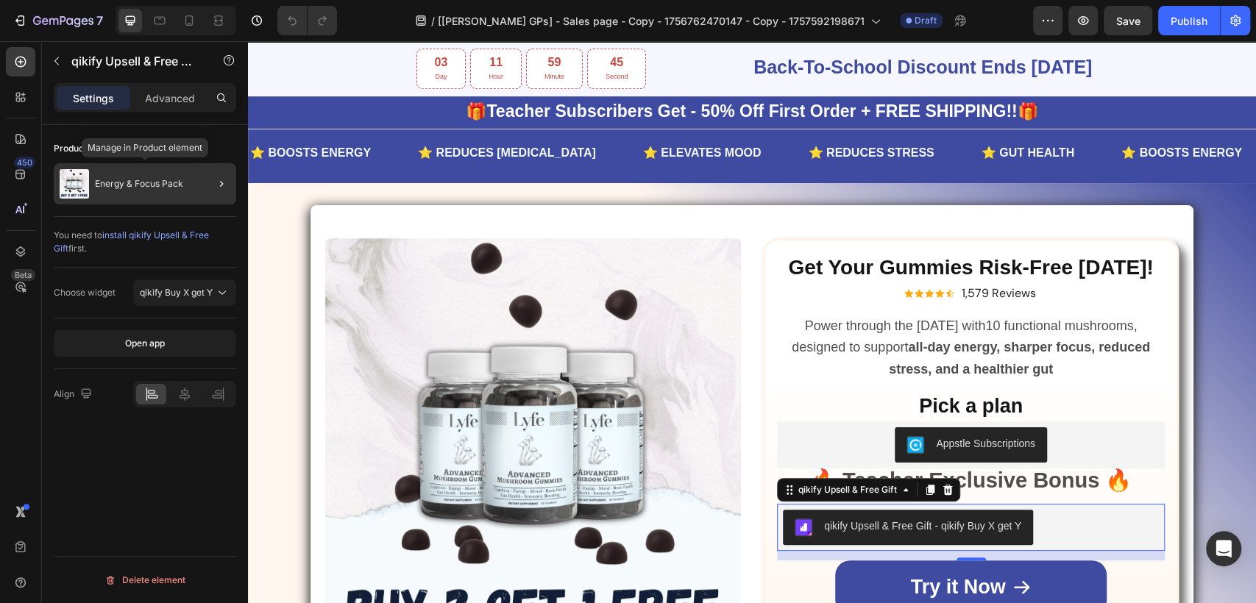
click at [152, 180] on p "Energy & Focus Pack" at bounding box center [139, 184] width 88 height 10
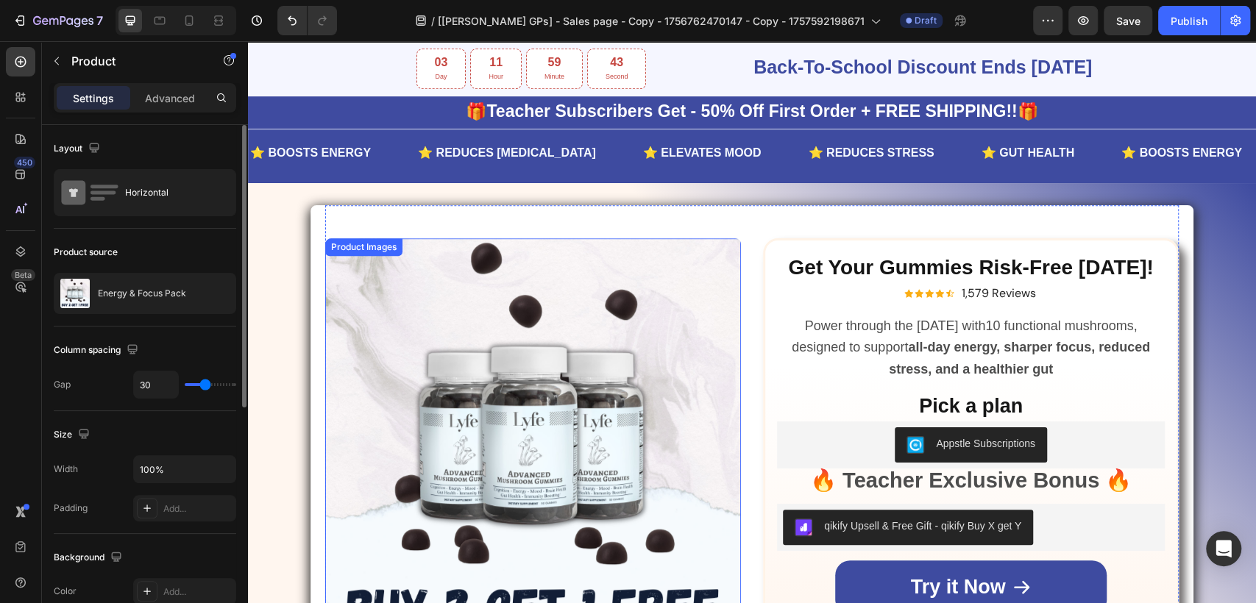
click at [395, 284] on img at bounding box center [533, 446] width 416 height 416
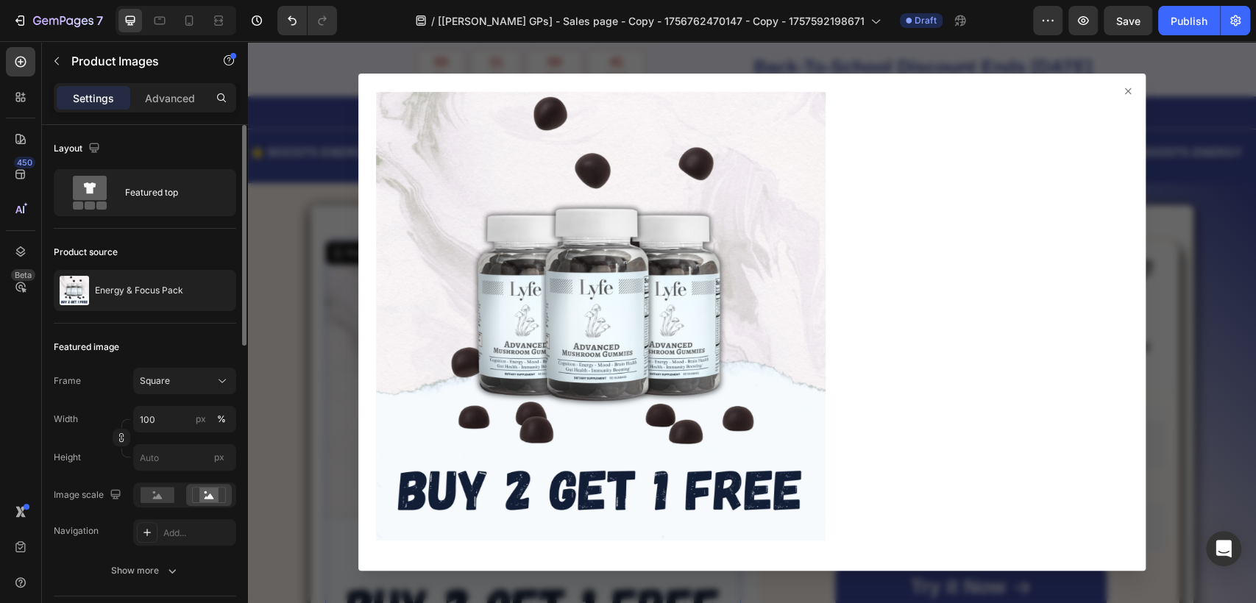
click at [277, 294] on div at bounding box center [752, 322] width 1008 height 562
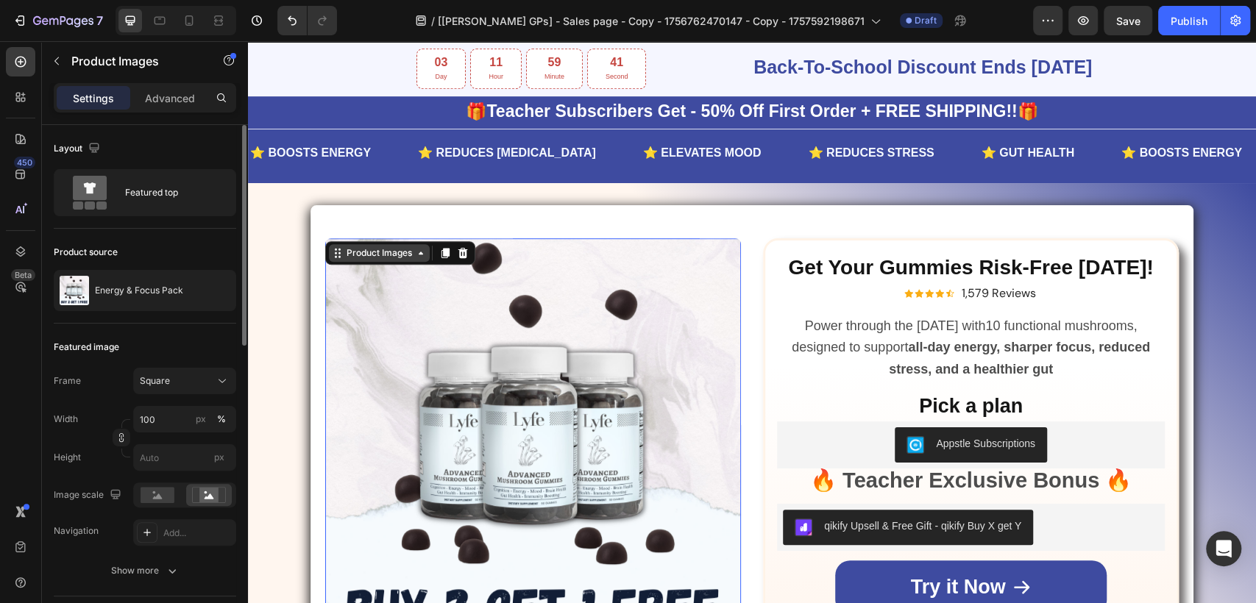
click at [373, 249] on div "Product Images" at bounding box center [379, 252] width 71 height 13
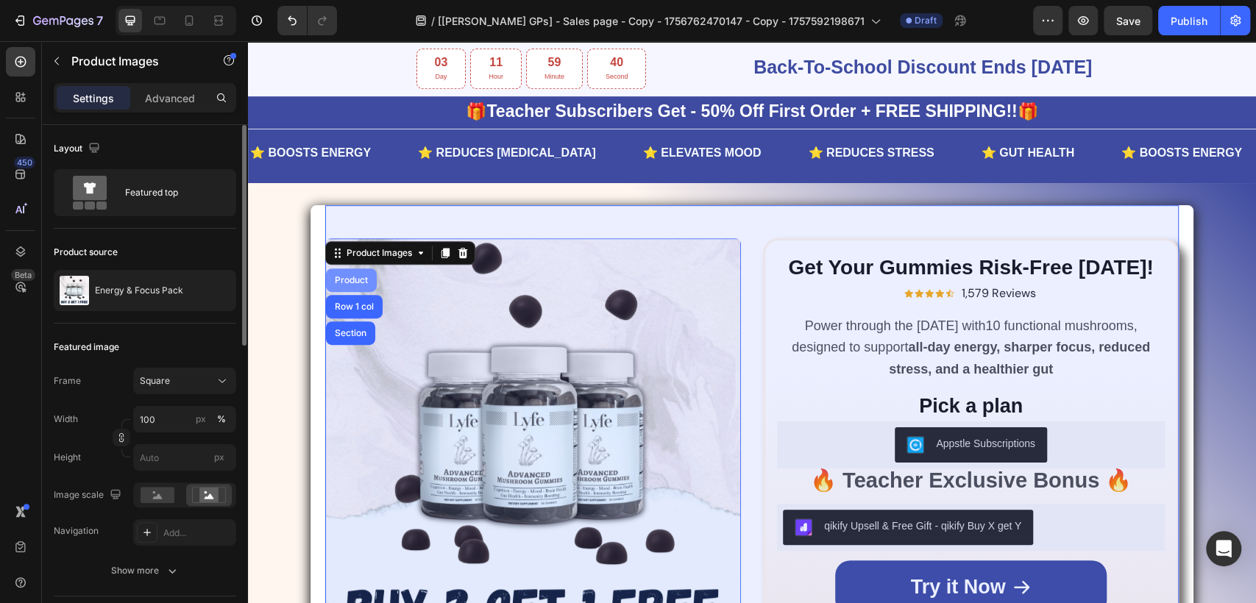
click at [360, 280] on div "Product" at bounding box center [351, 281] width 51 height 24
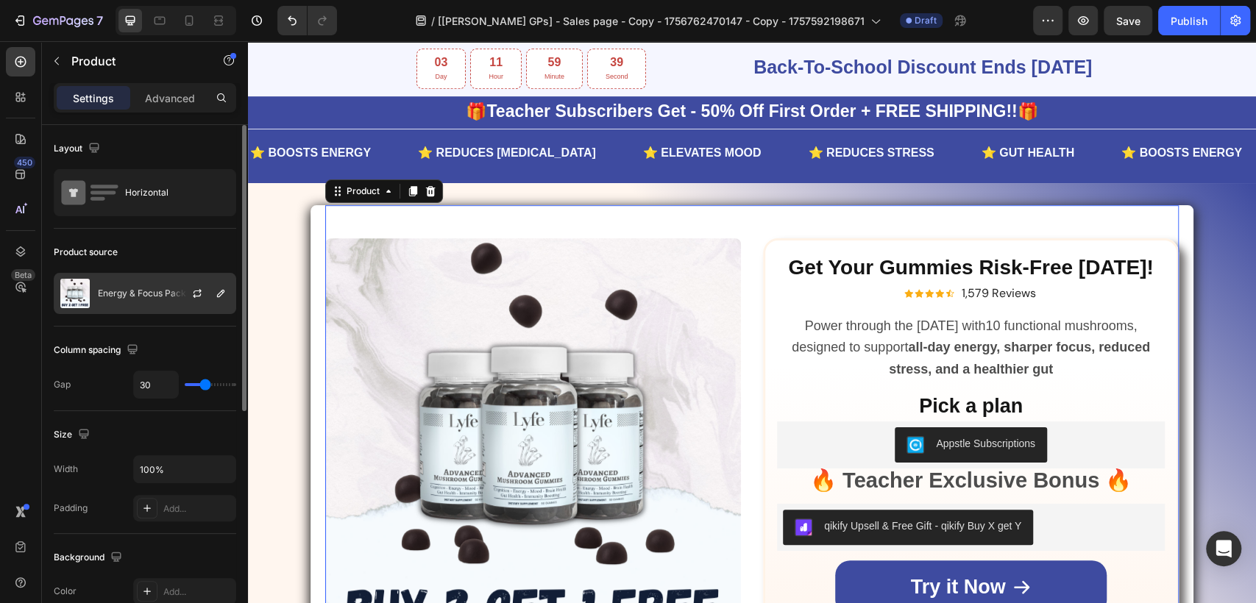
click at [146, 288] on p "Energy & Focus Pack" at bounding box center [142, 293] width 88 height 10
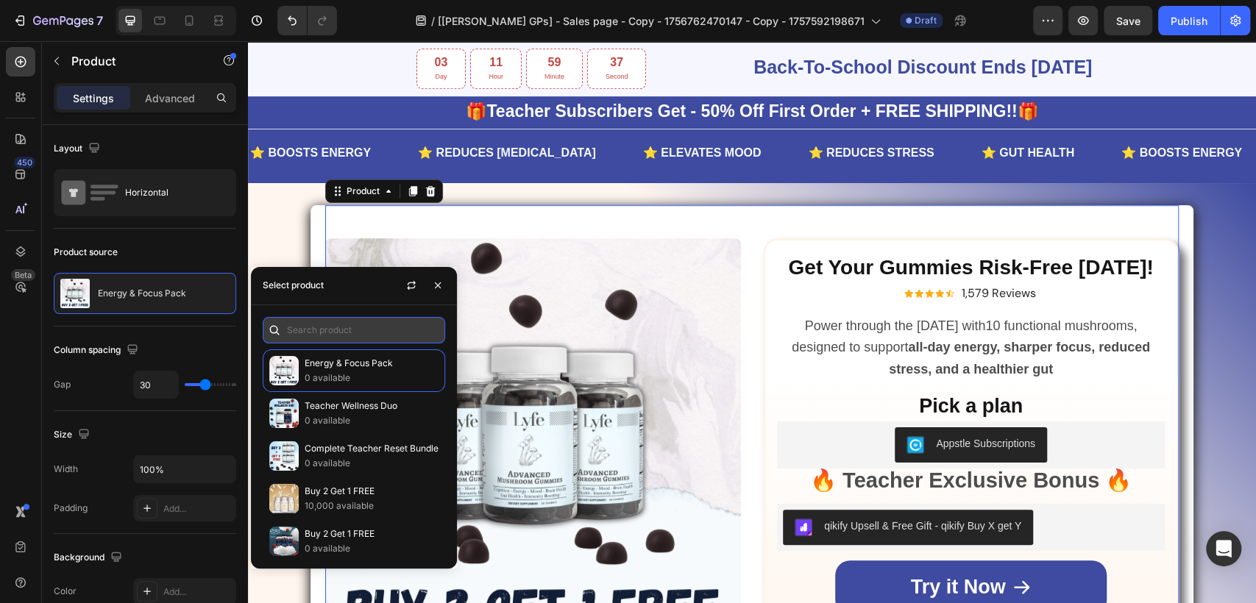
click at [353, 335] on input "text" at bounding box center [354, 330] width 182 height 26
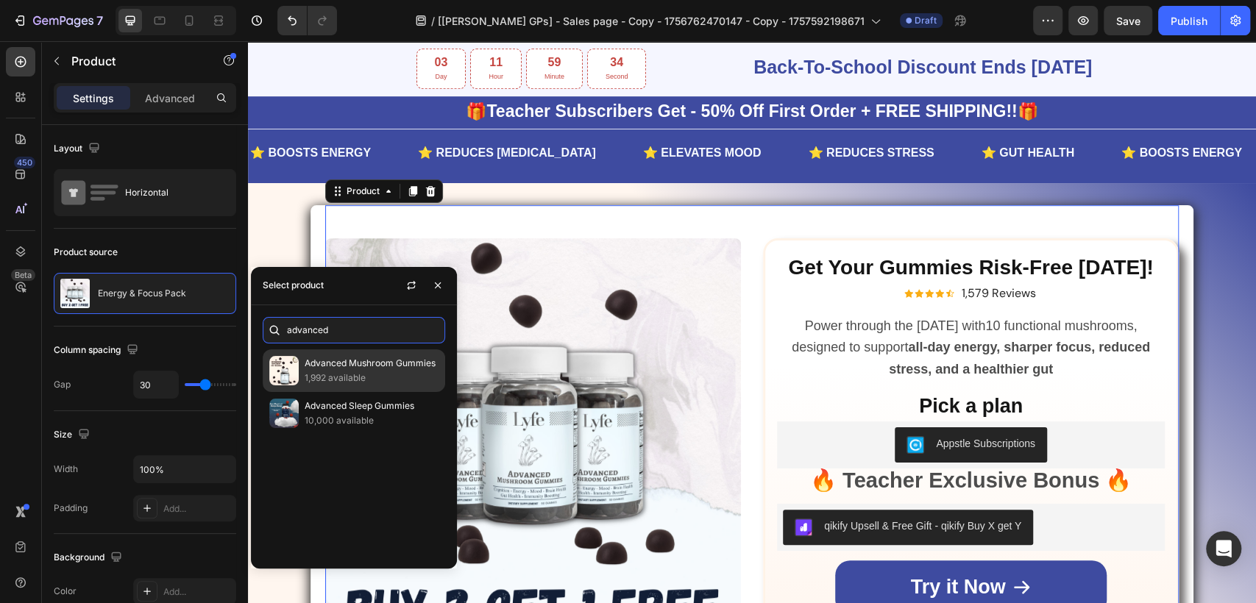
type input "advanced"
click at [338, 369] on p "Advanced Mushroom Gummies" at bounding box center [372, 363] width 134 height 15
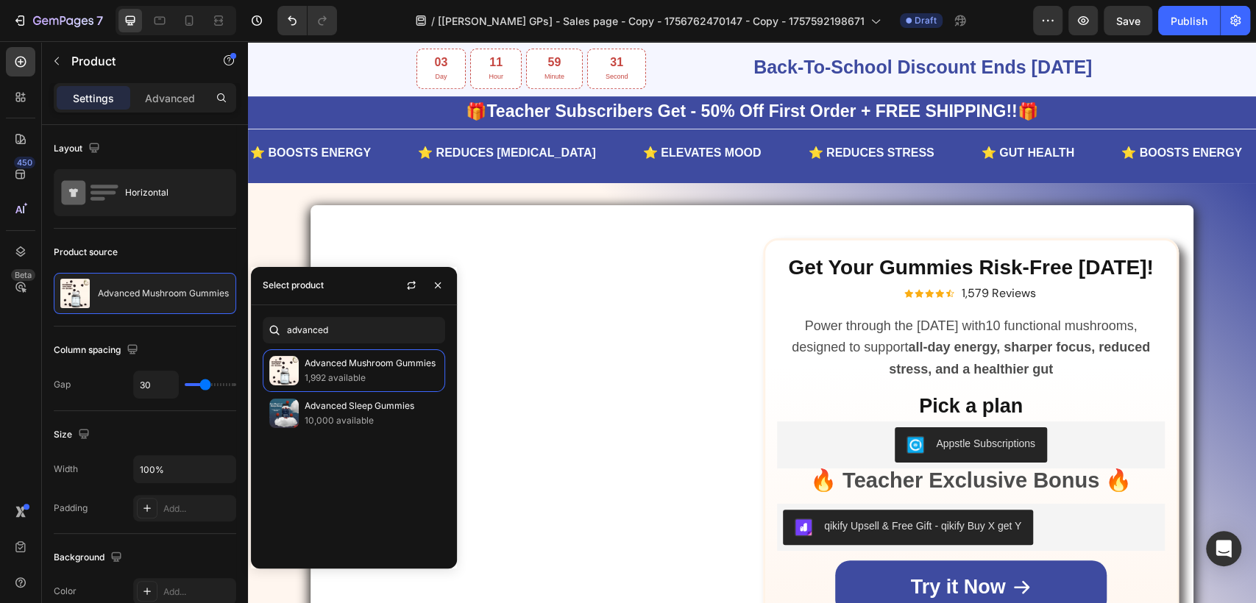
click at [769, 336] on div "Get Your Gummies Risk-Free Today! Text Block Get Your Gummies Risk-Free Today! …" at bounding box center [971, 541] width 416 height 606
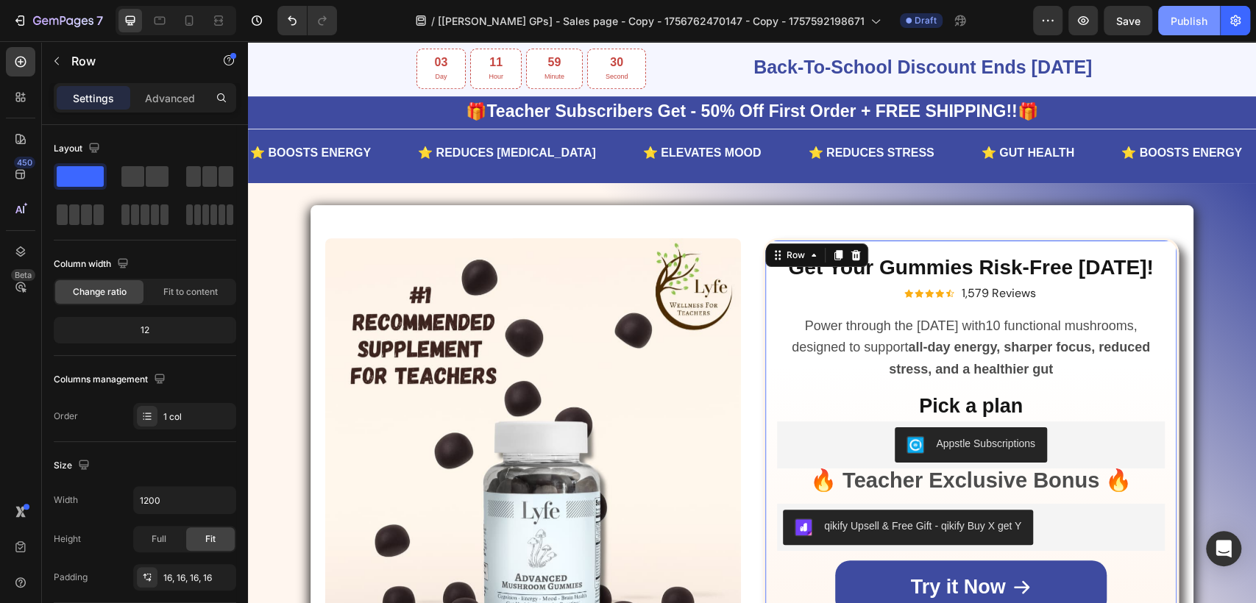
click at [1184, 21] on div "Publish" at bounding box center [1188, 20] width 37 height 15
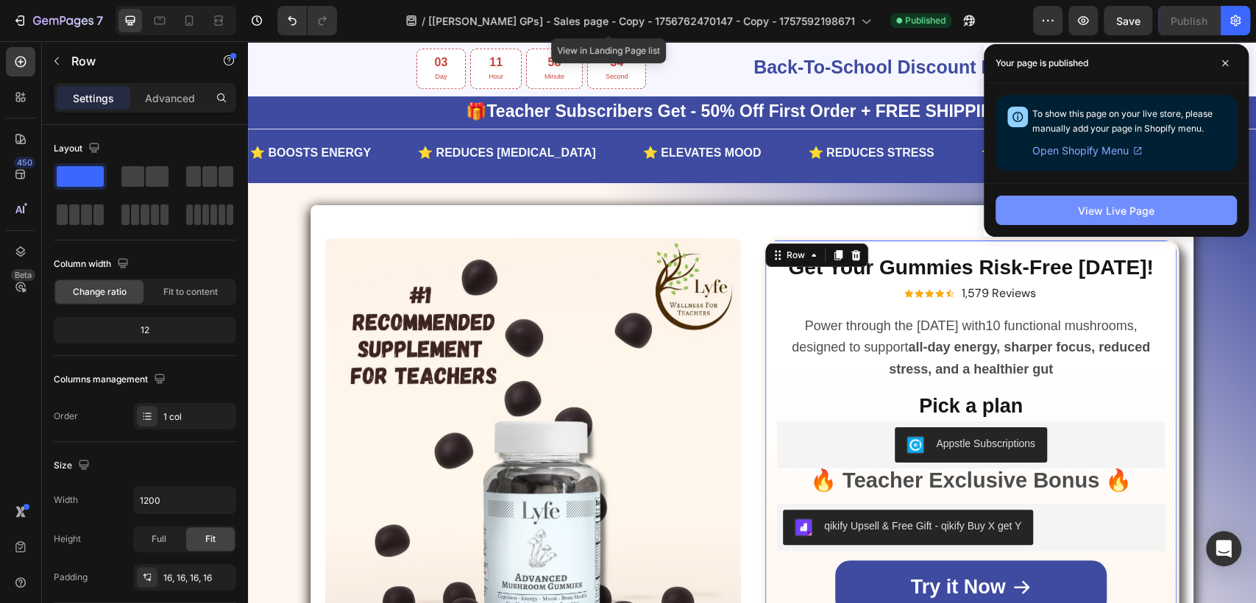
click at [1070, 207] on button "View Live Page" at bounding box center [1115, 210] width 241 height 29
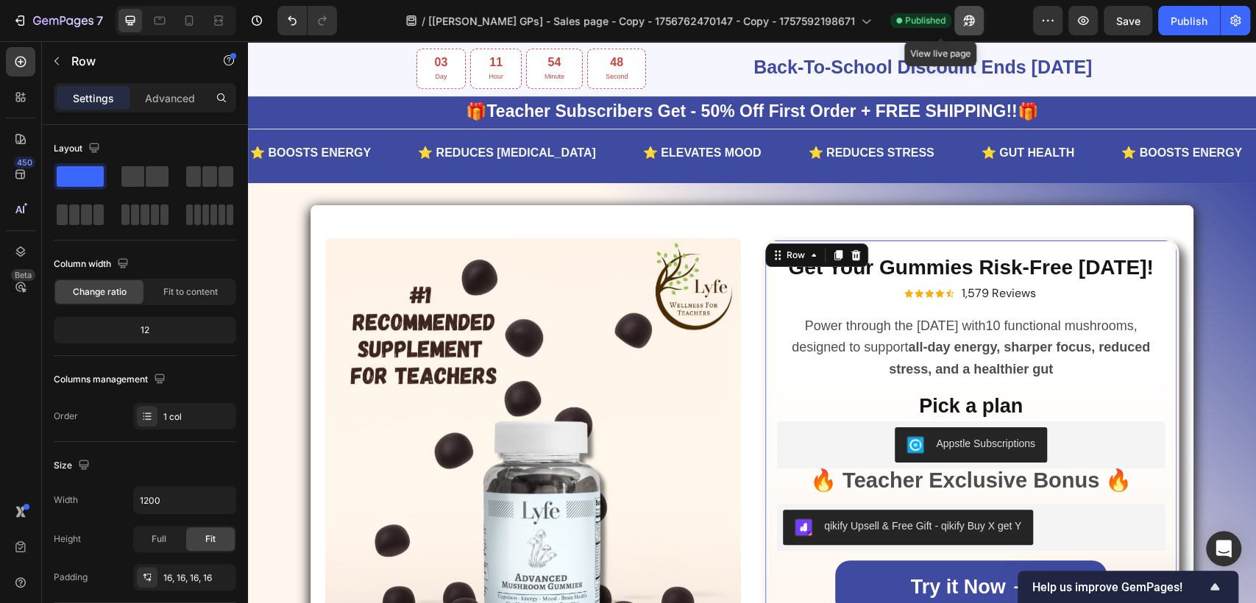
click at [962, 18] on icon "button" at bounding box center [969, 20] width 15 height 15
click at [1183, 18] on div "Publish" at bounding box center [1188, 20] width 37 height 15
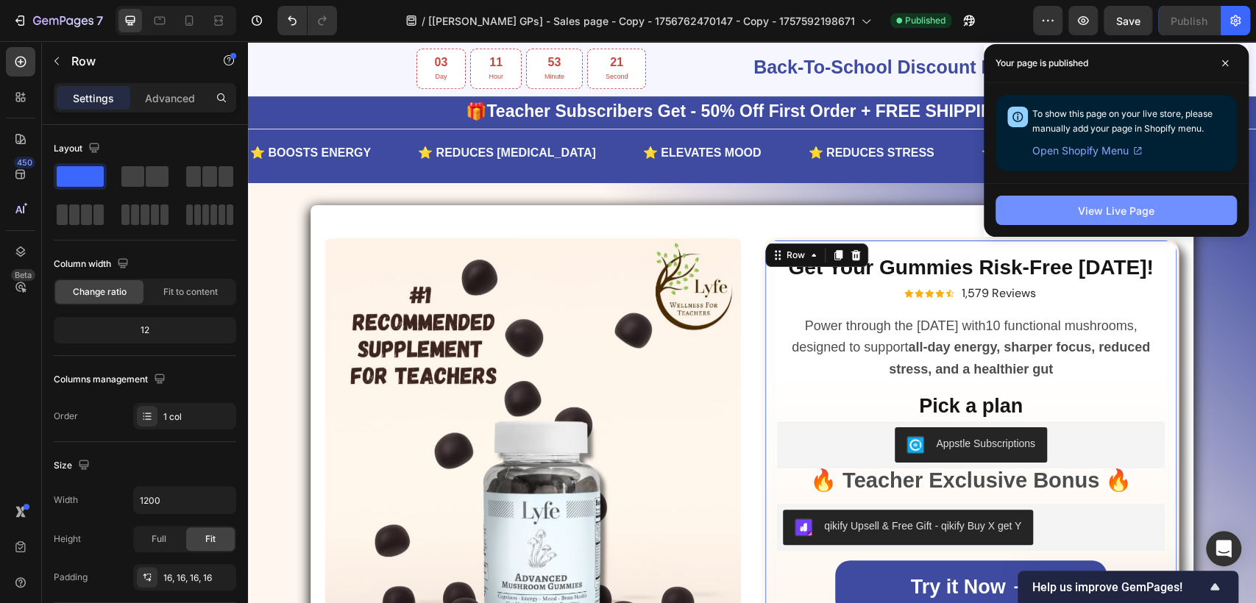
click at [1070, 213] on button "View Live Page" at bounding box center [1115, 210] width 241 height 29
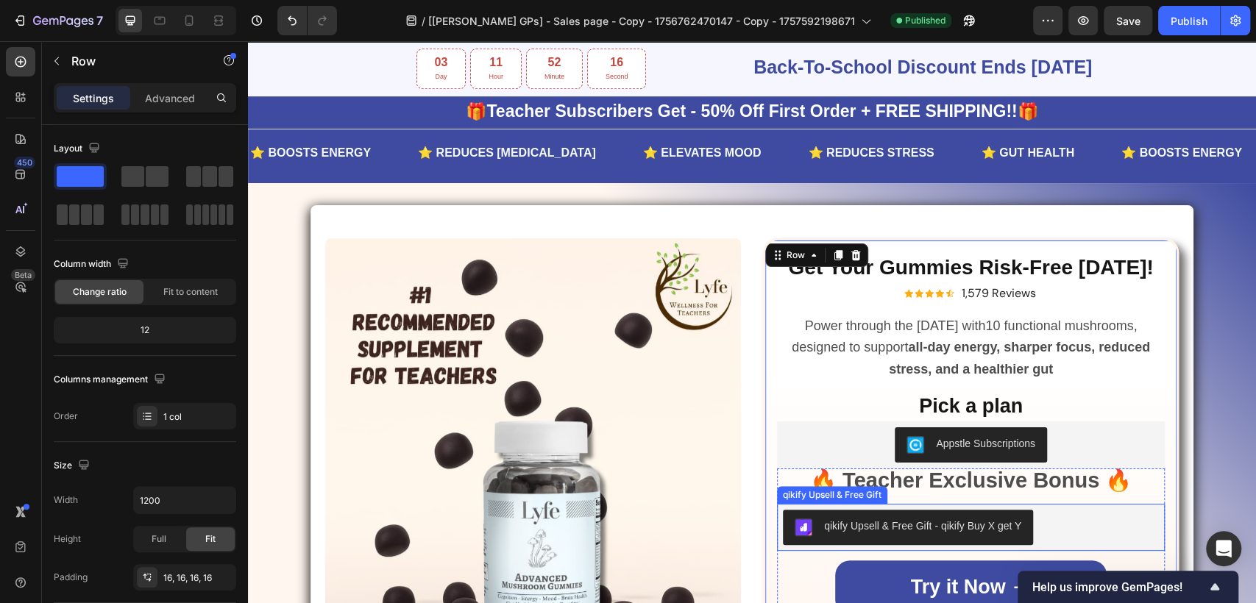
click at [866, 519] on div "qikify Upsell & Free Gift - qikify Buy X get Y" at bounding box center [922, 526] width 197 height 15
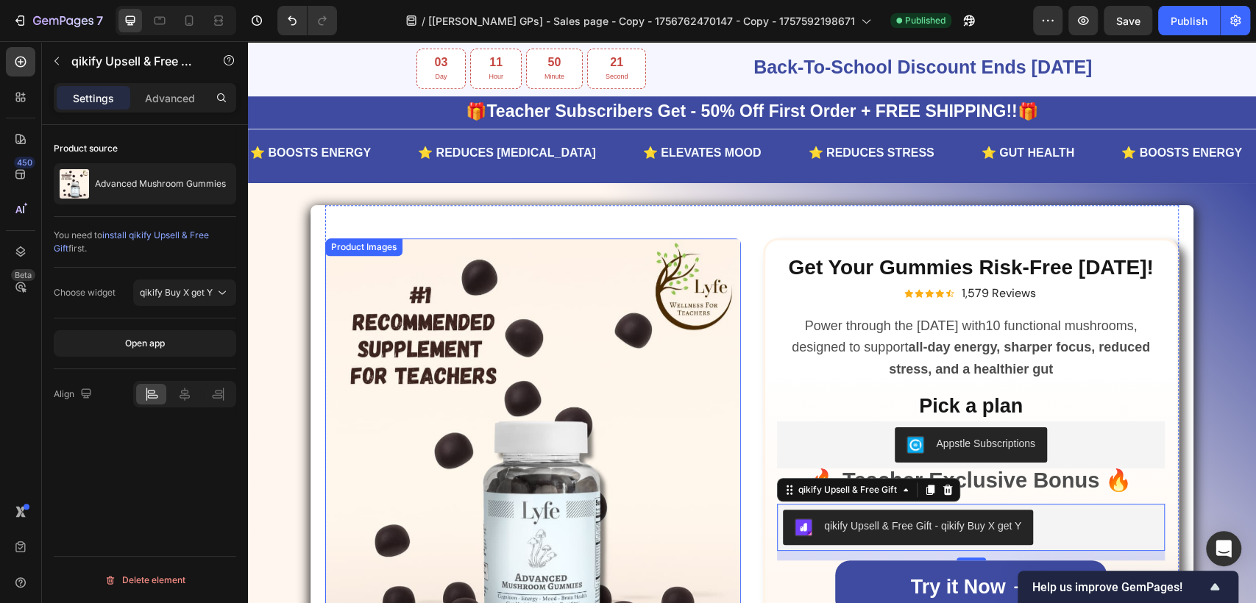
click at [481, 342] on img at bounding box center [533, 446] width 416 height 416
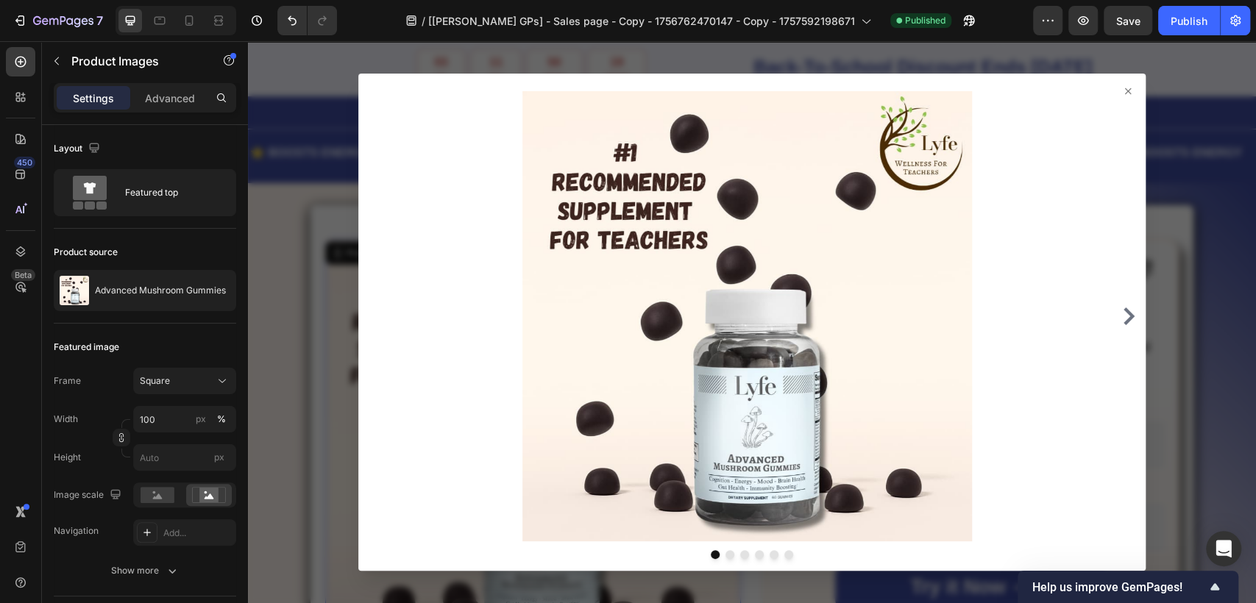
click at [299, 275] on div at bounding box center [752, 322] width 1008 height 562
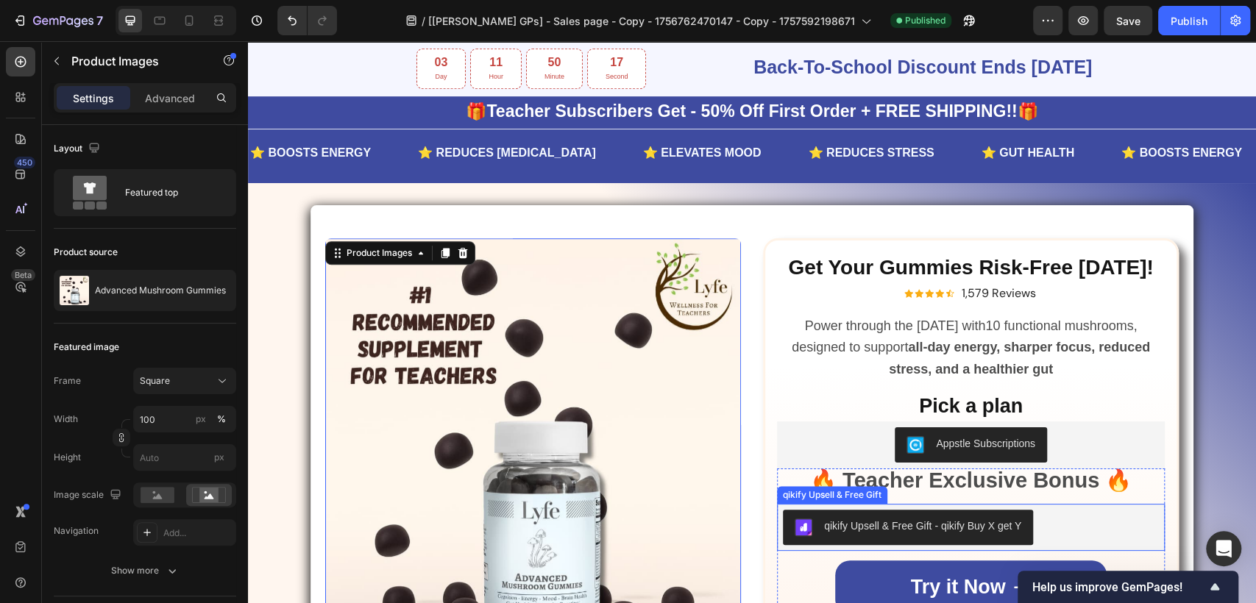
click at [978, 519] on div "qikify Upsell & Free Gift - qikify Buy X get Y" at bounding box center [922, 526] width 197 height 15
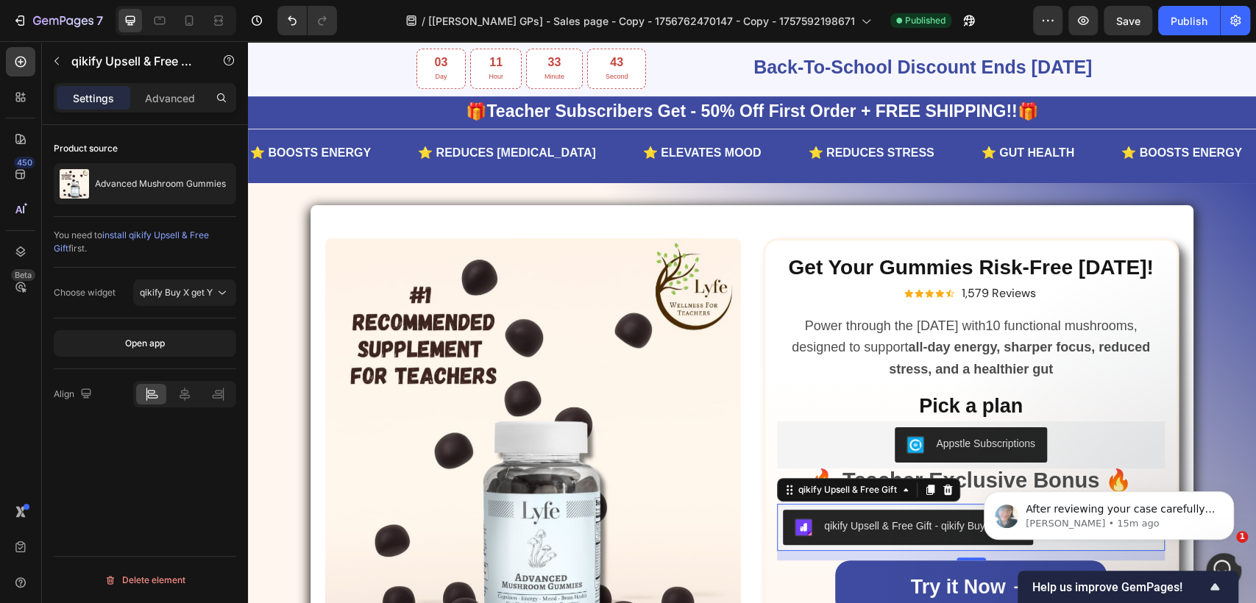
scroll to position [0, 0]
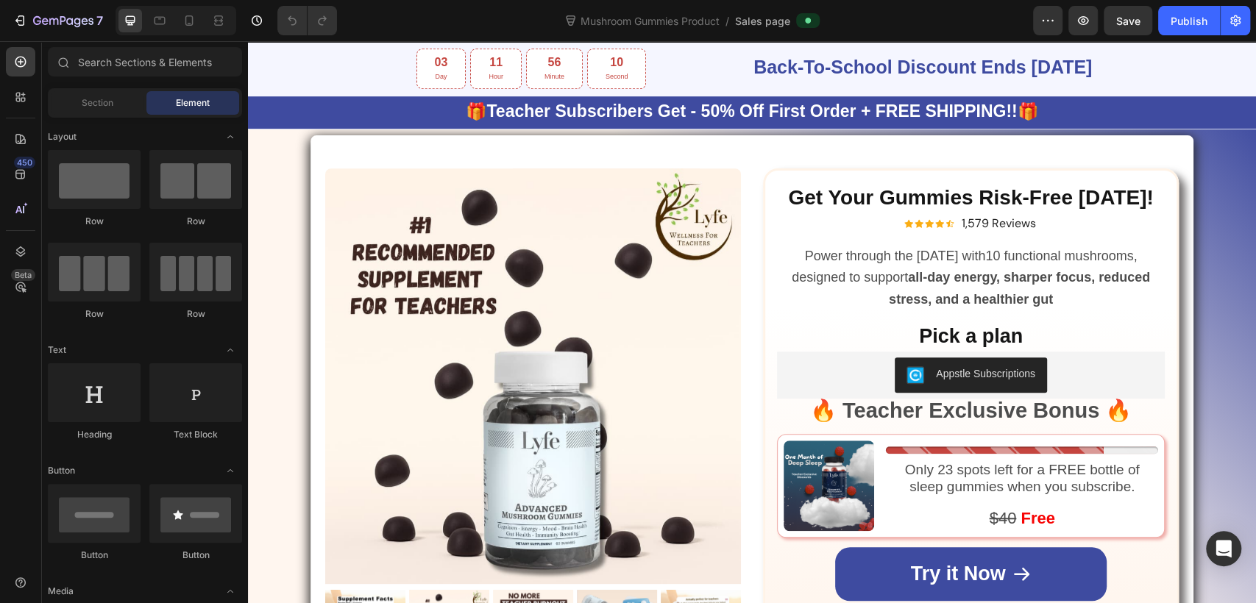
scroll to position [544, 0]
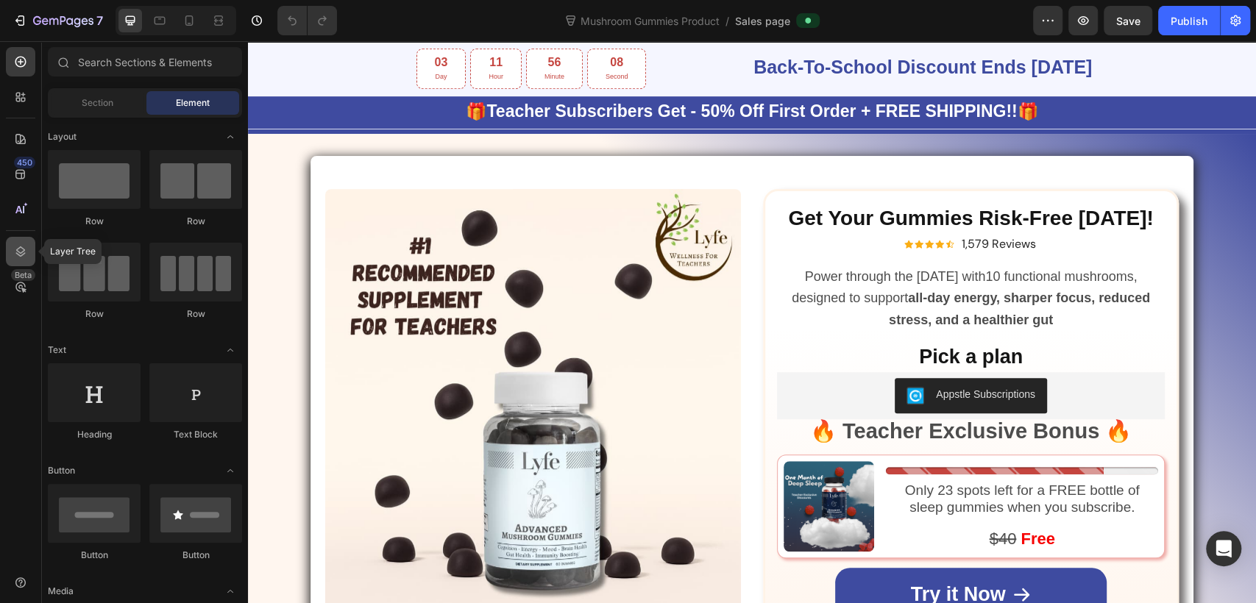
click at [19, 255] on icon at bounding box center [21, 251] width 10 height 10
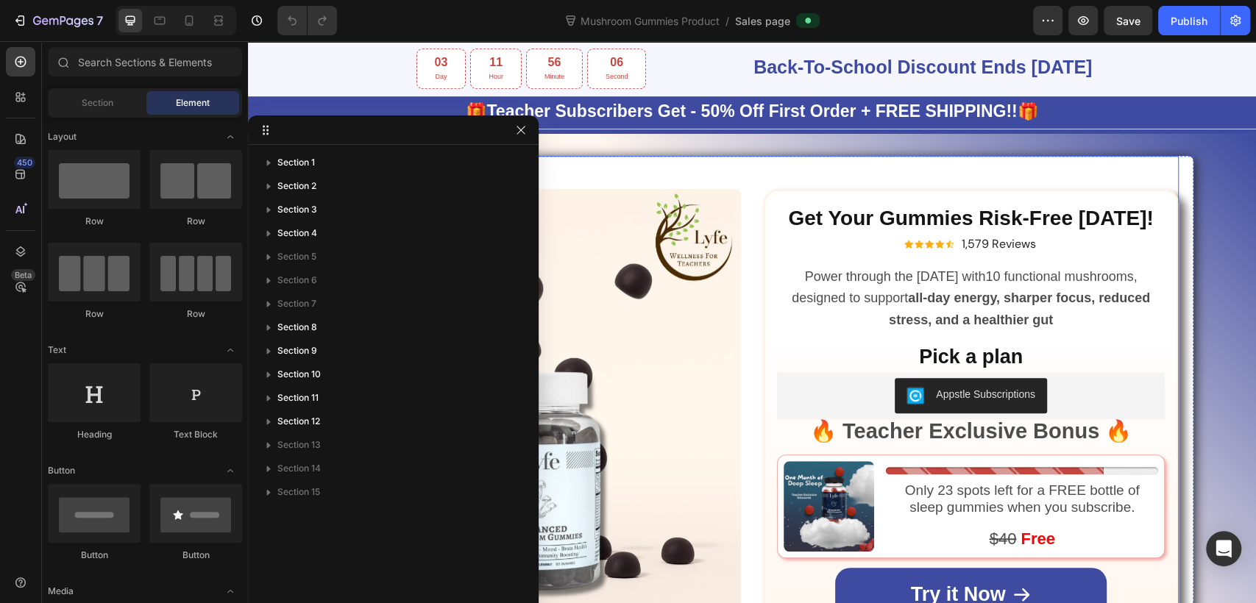
click at [748, 172] on div "Product Images Icon Icon Icon Icon Icon Icon List " It feels like i'm teaching …" at bounding box center [751, 524] width 853 height 737
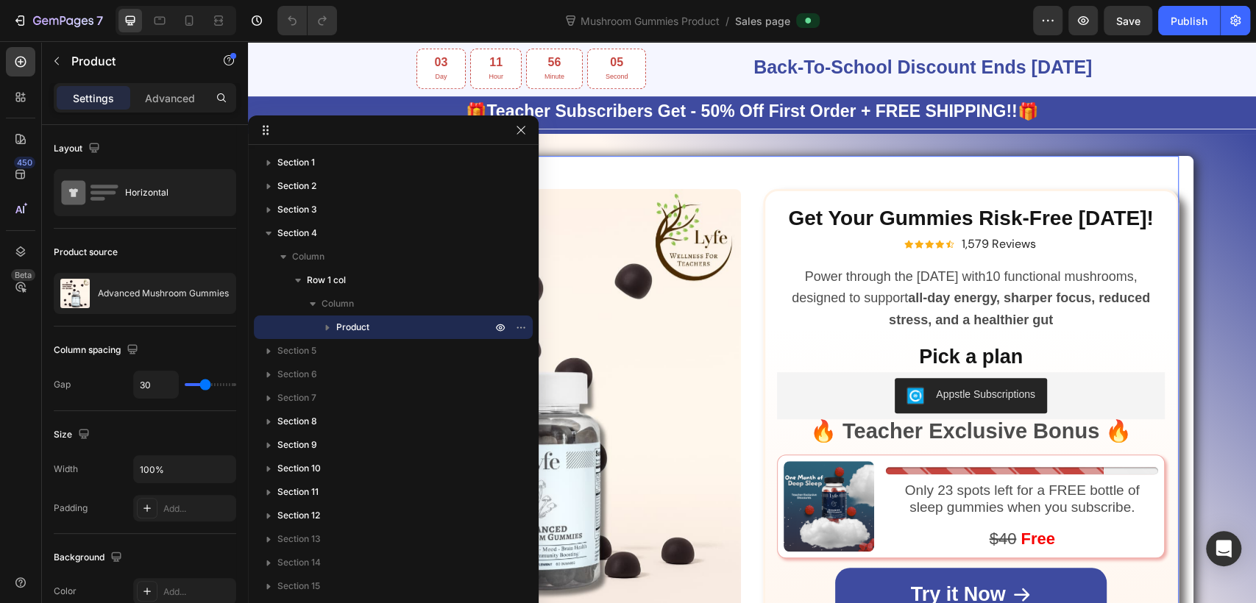
click at [346, 333] on span "Product" at bounding box center [352, 327] width 33 height 15
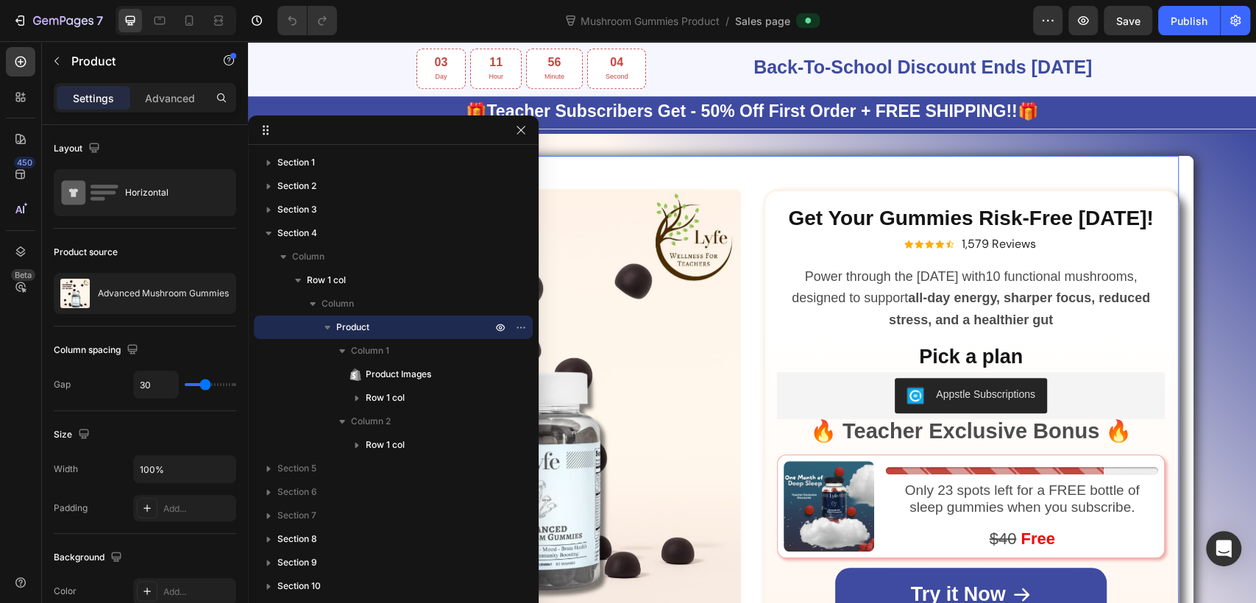
scroll to position [600, 0]
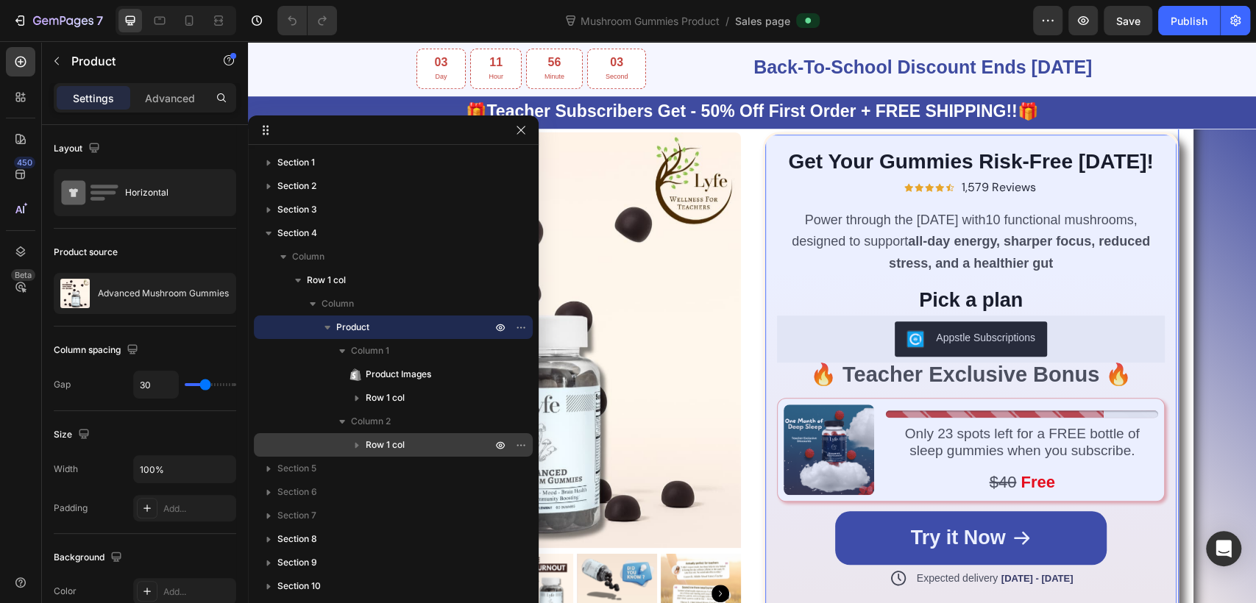
click at [395, 452] on span "Row 1 col" at bounding box center [385, 445] width 39 height 15
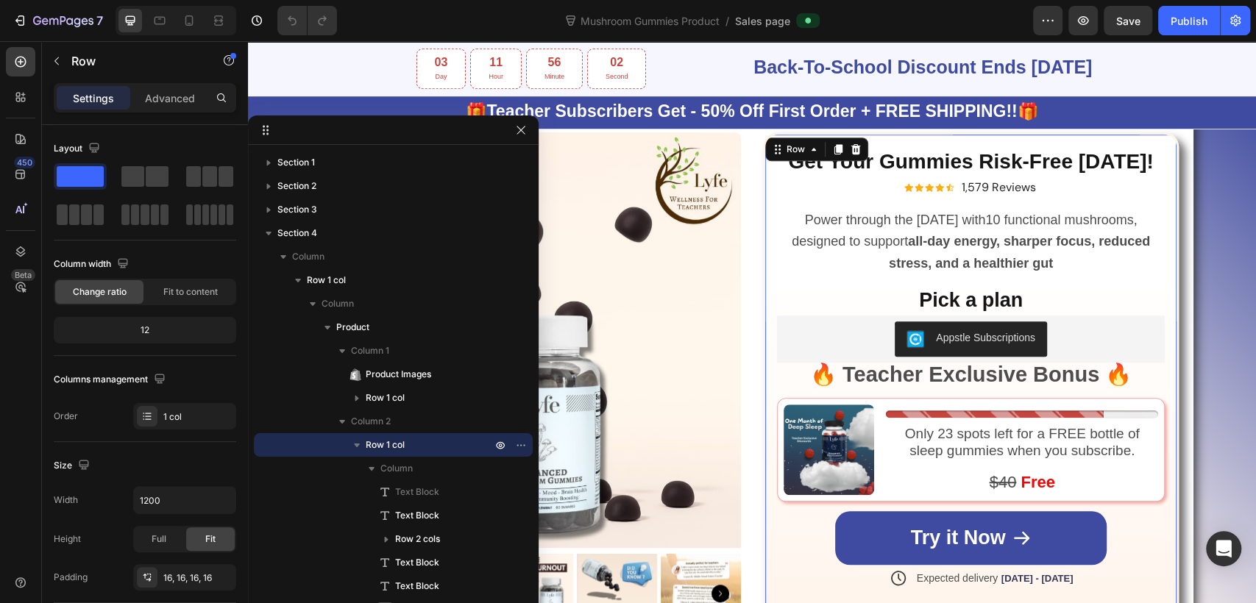
scroll to position [340, 0]
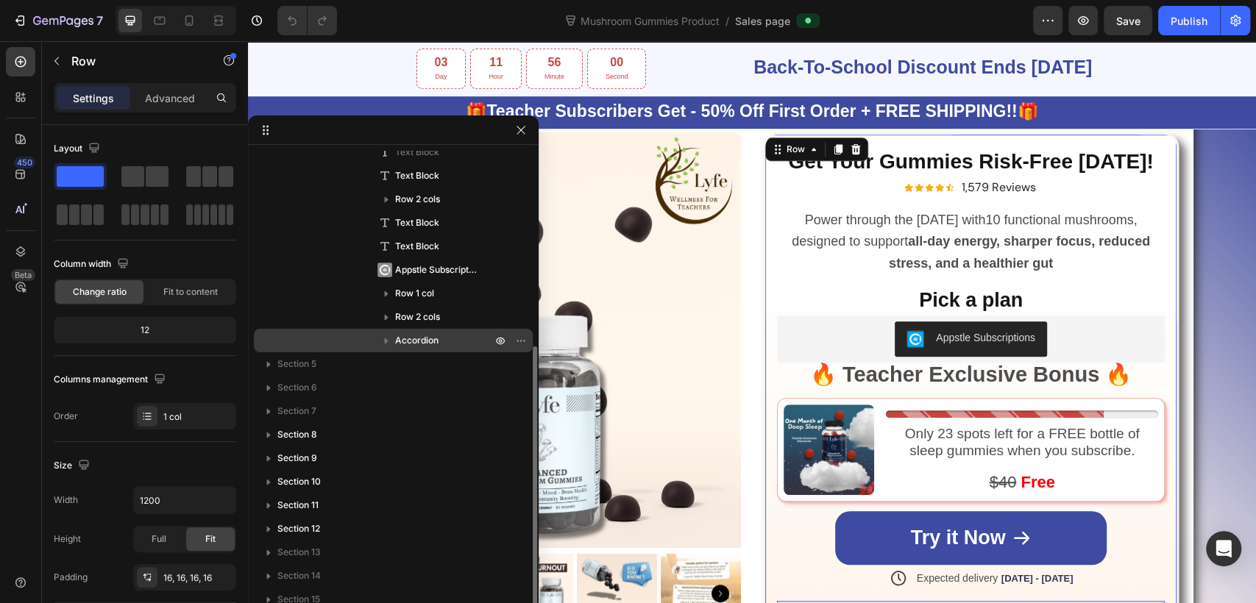
click at [424, 339] on span "Accordion" at bounding box center [416, 340] width 43 height 15
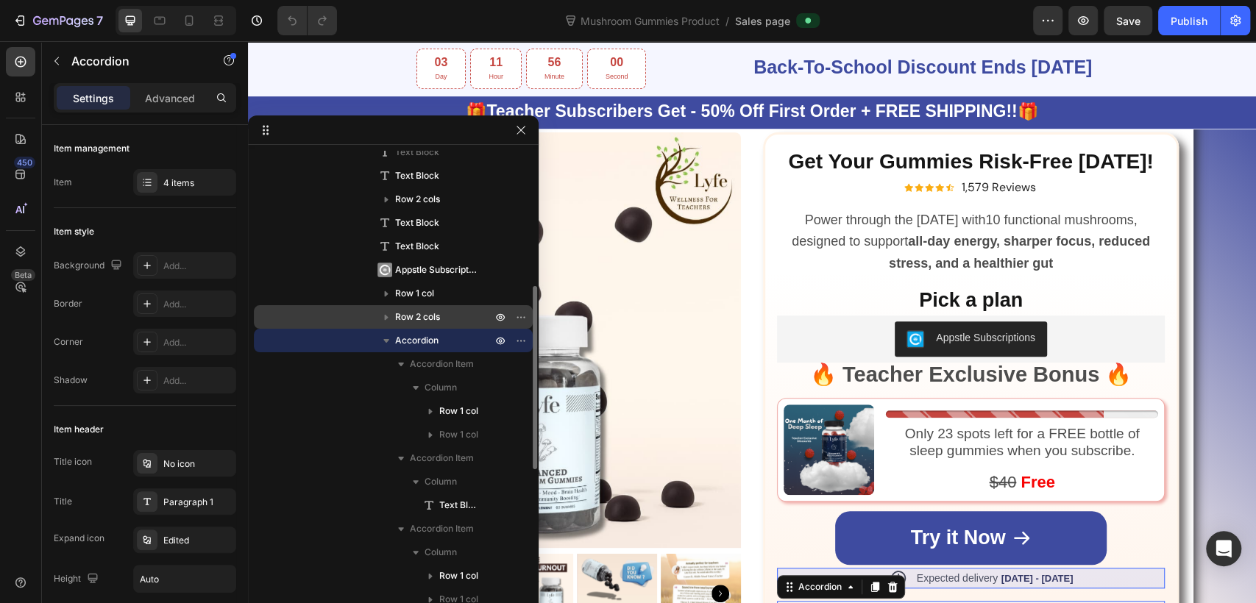
click at [419, 319] on span "Row 2 cols" at bounding box center [417, 317] width 45 height 15
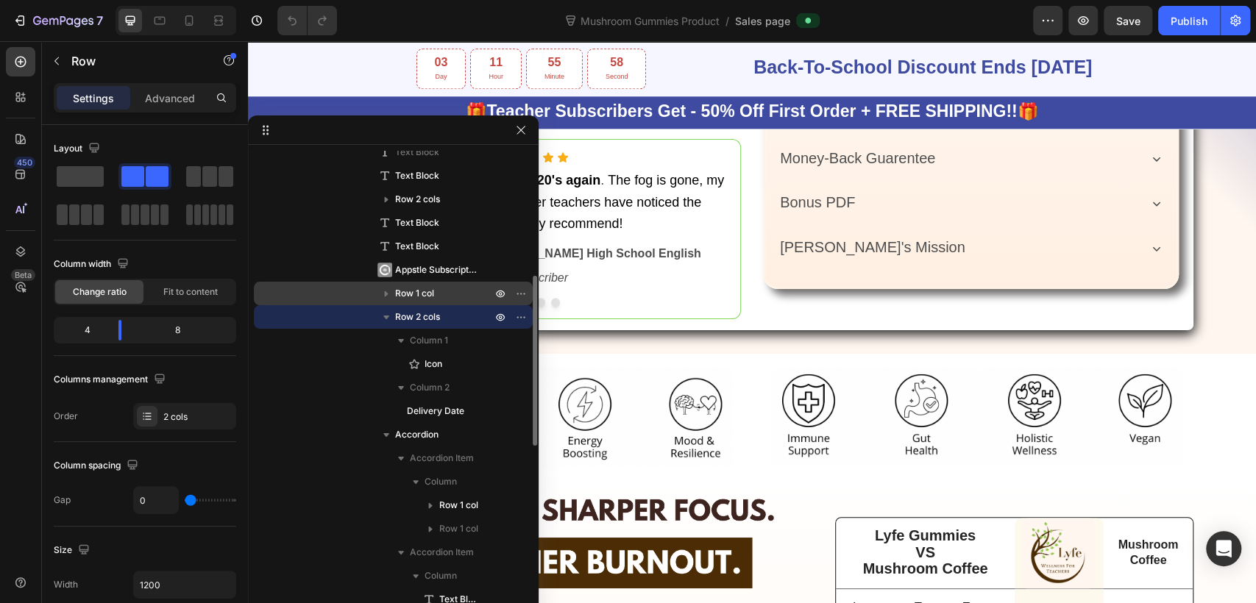
click at [419, 296] on span "Row 1 col" at bounding box center [414, 293] width 39 height 15
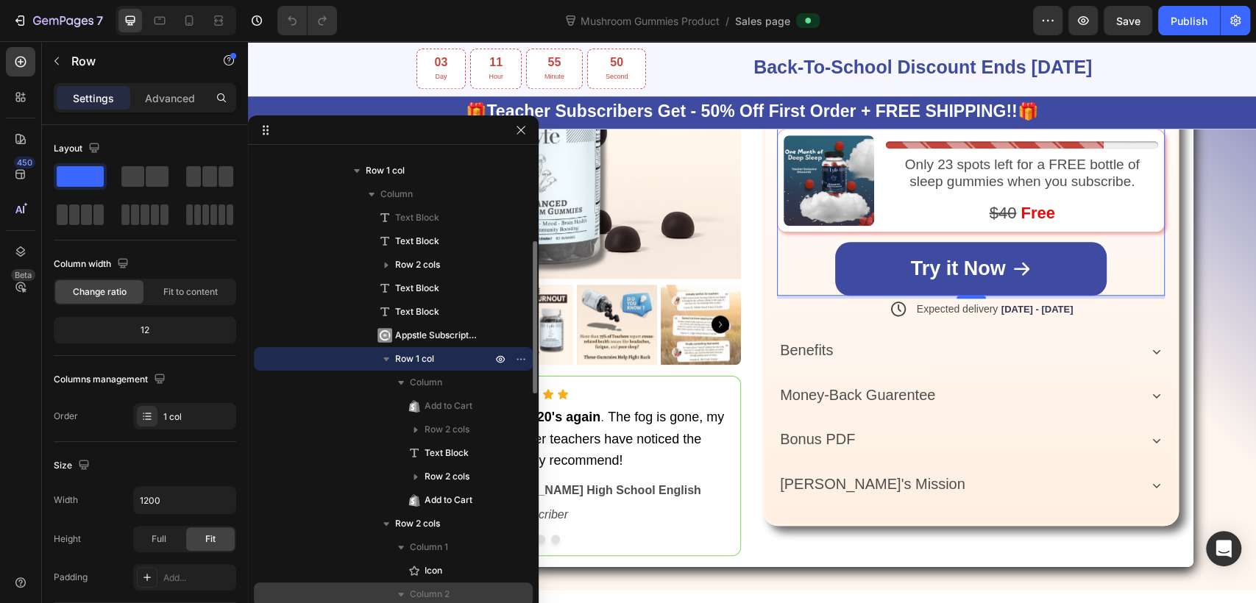
scroll to position [356, 0]
